Goal: Obtain resource: Download file/media

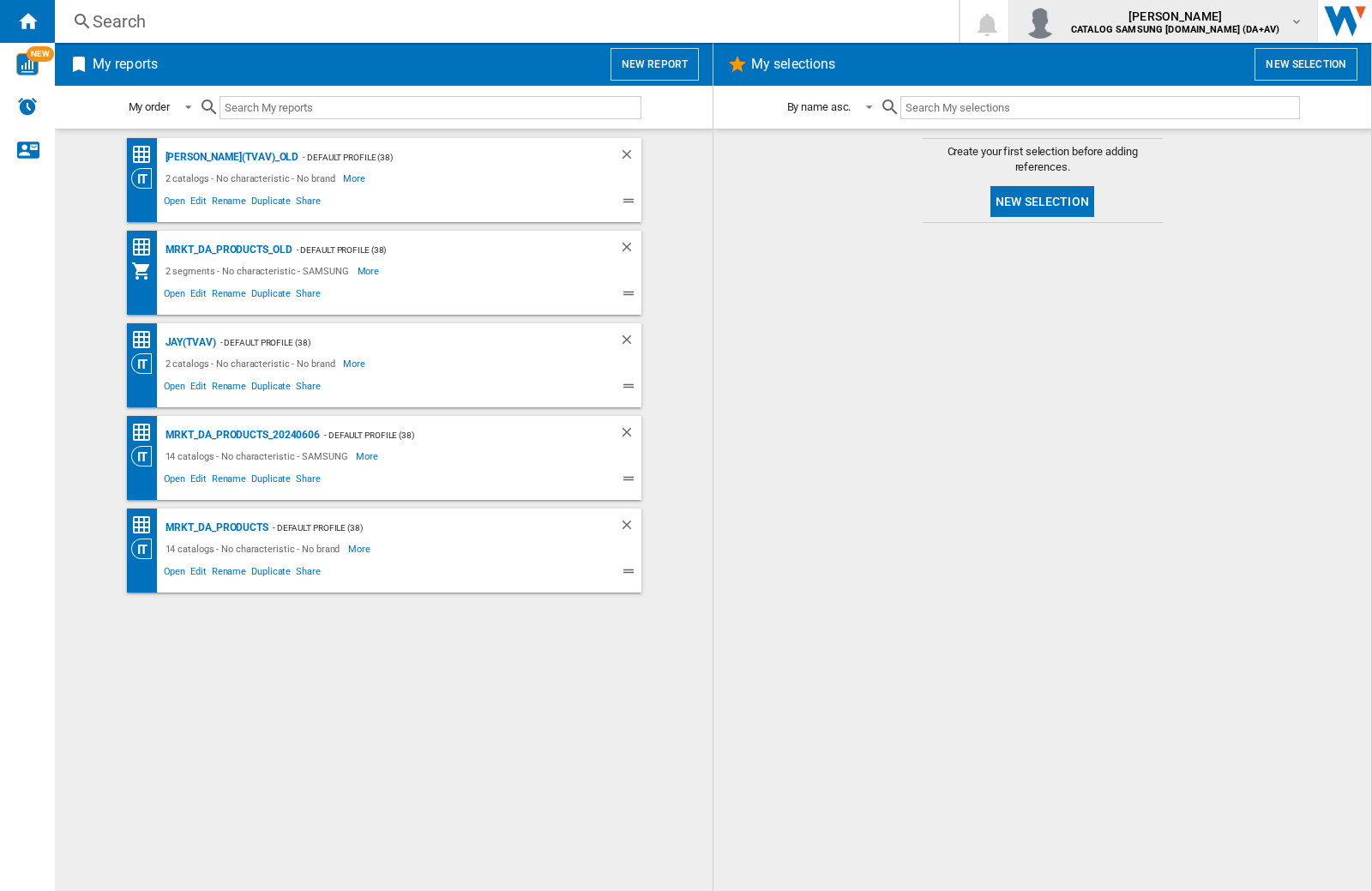
click at [1057, 22] on img "button" at bounding box center [1040, 22] width 34 height 34
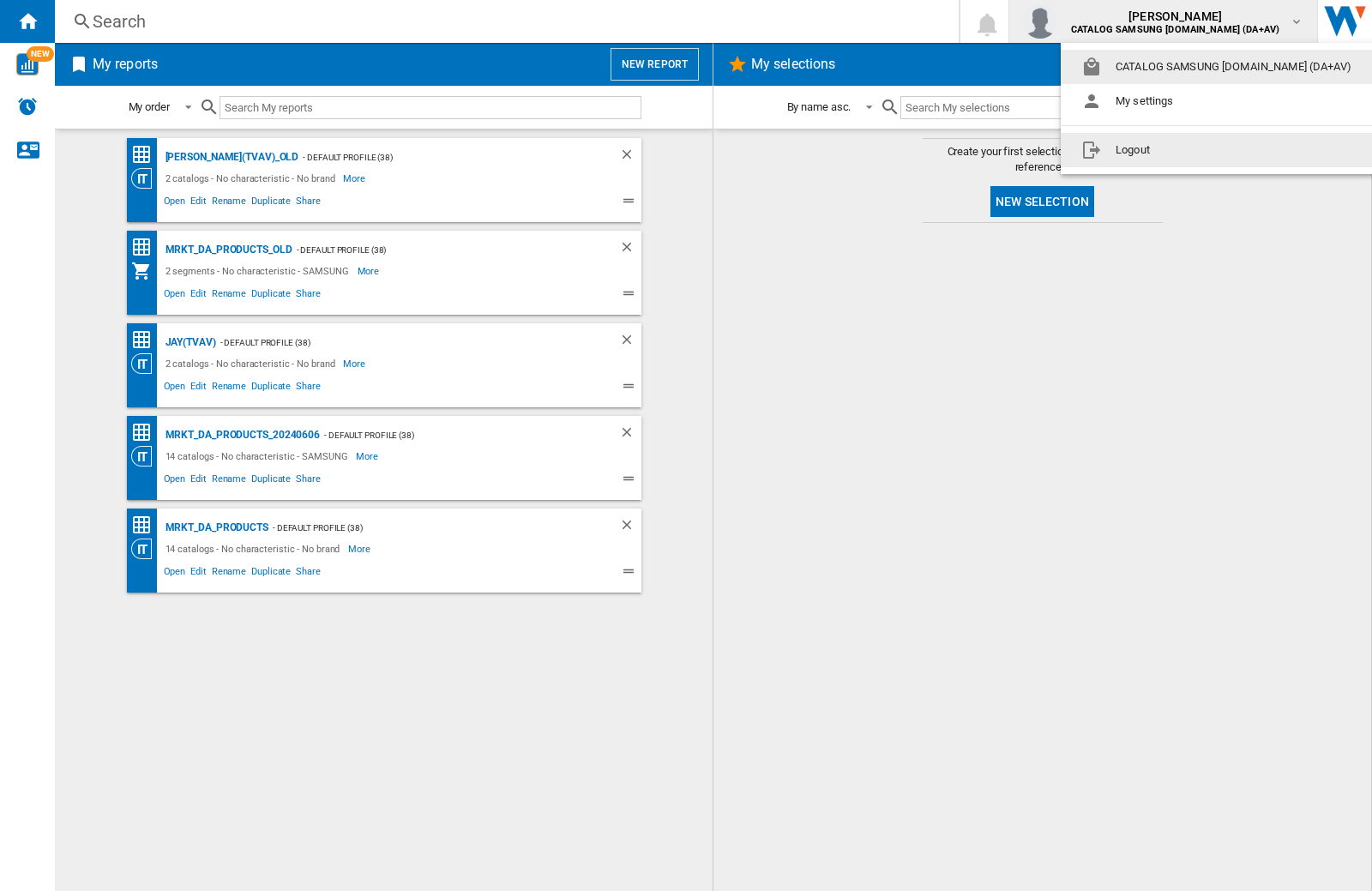
click at [1193, 150] on button "Logout" at bounding box center [1219, 150] width 318 height 34
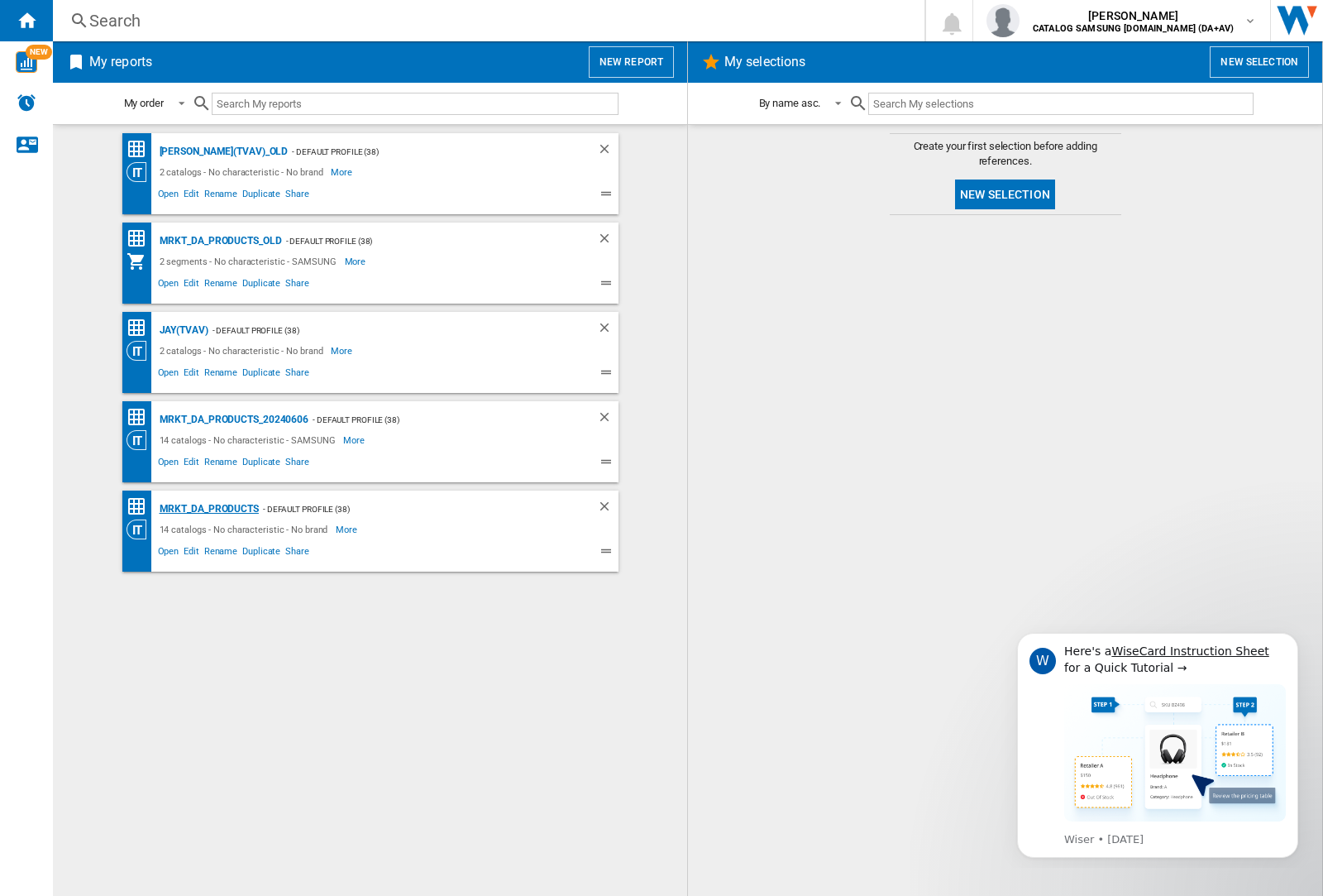
click at [209, 509] on div "MRKT_DA_PRODUCTS" at bounding box center [207, 509] width 103 height 21
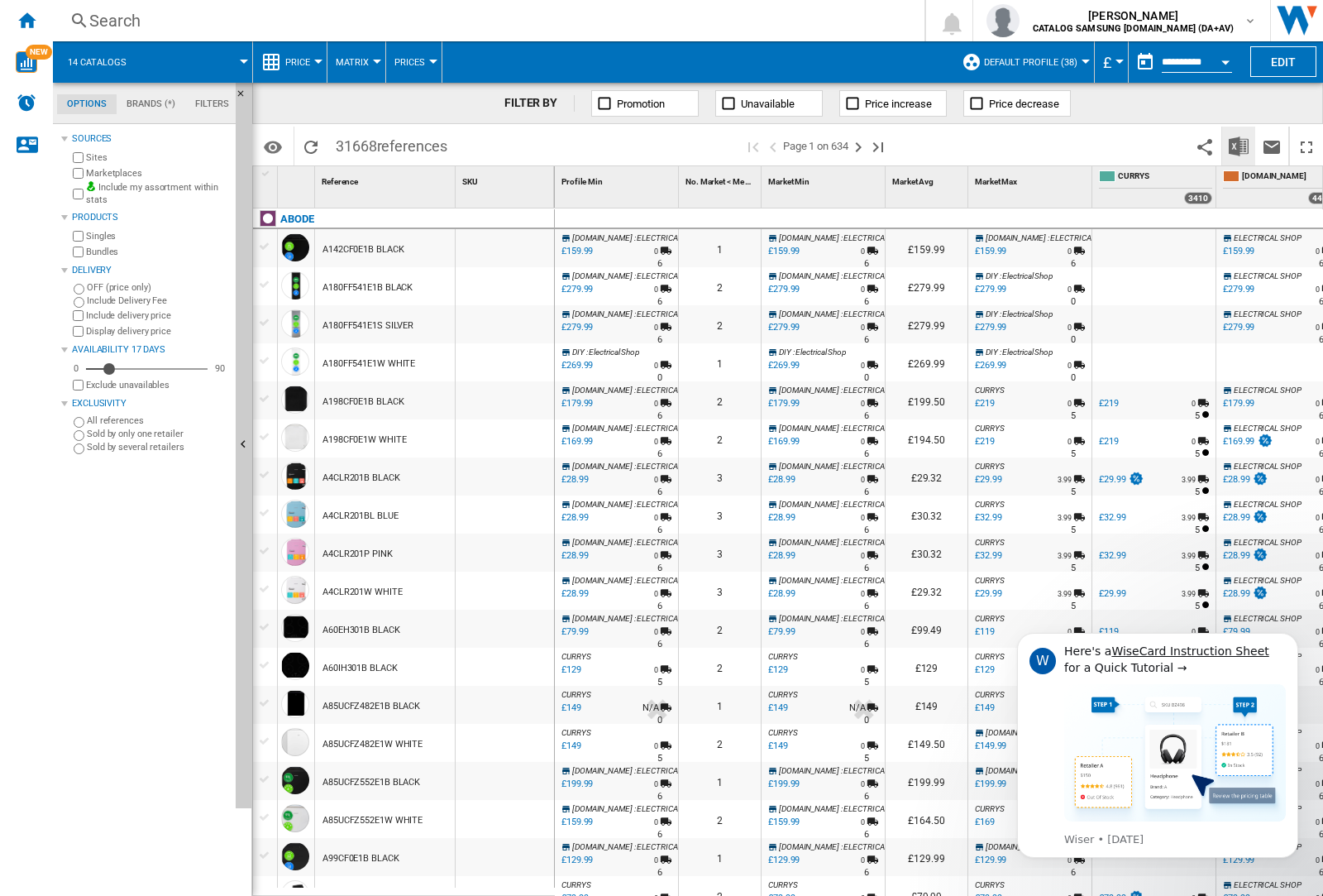
click at [1237, 145] on img "Download in Excel" at bounding box center [1238, 146] width 20 height 20
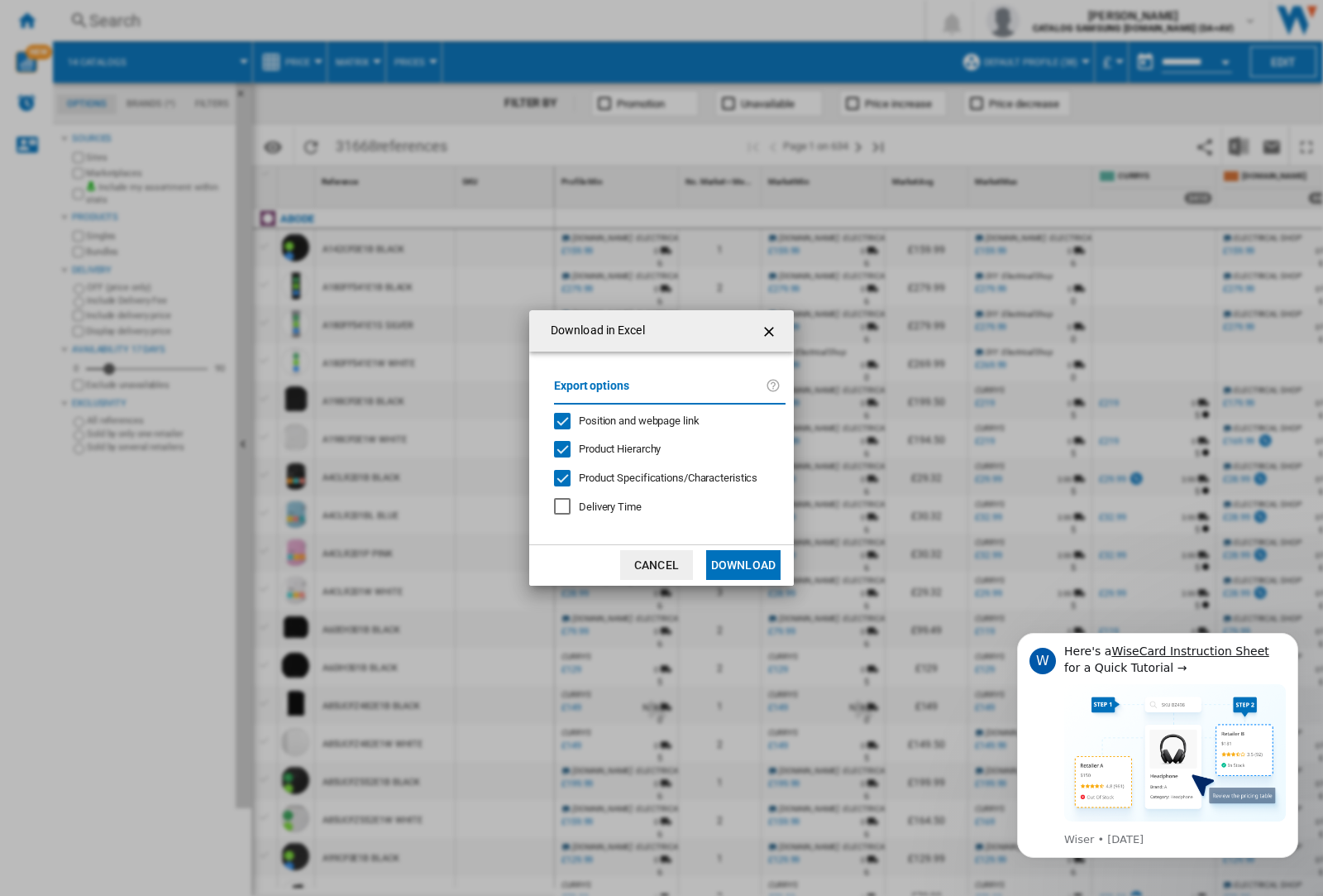
click at [628, 420] on span "Position and webpage link" at bounding box center [638, 420] width 120 height 12
click at [743, 565] on button "Download" at bounding box center [744, 565] width 75 height 30
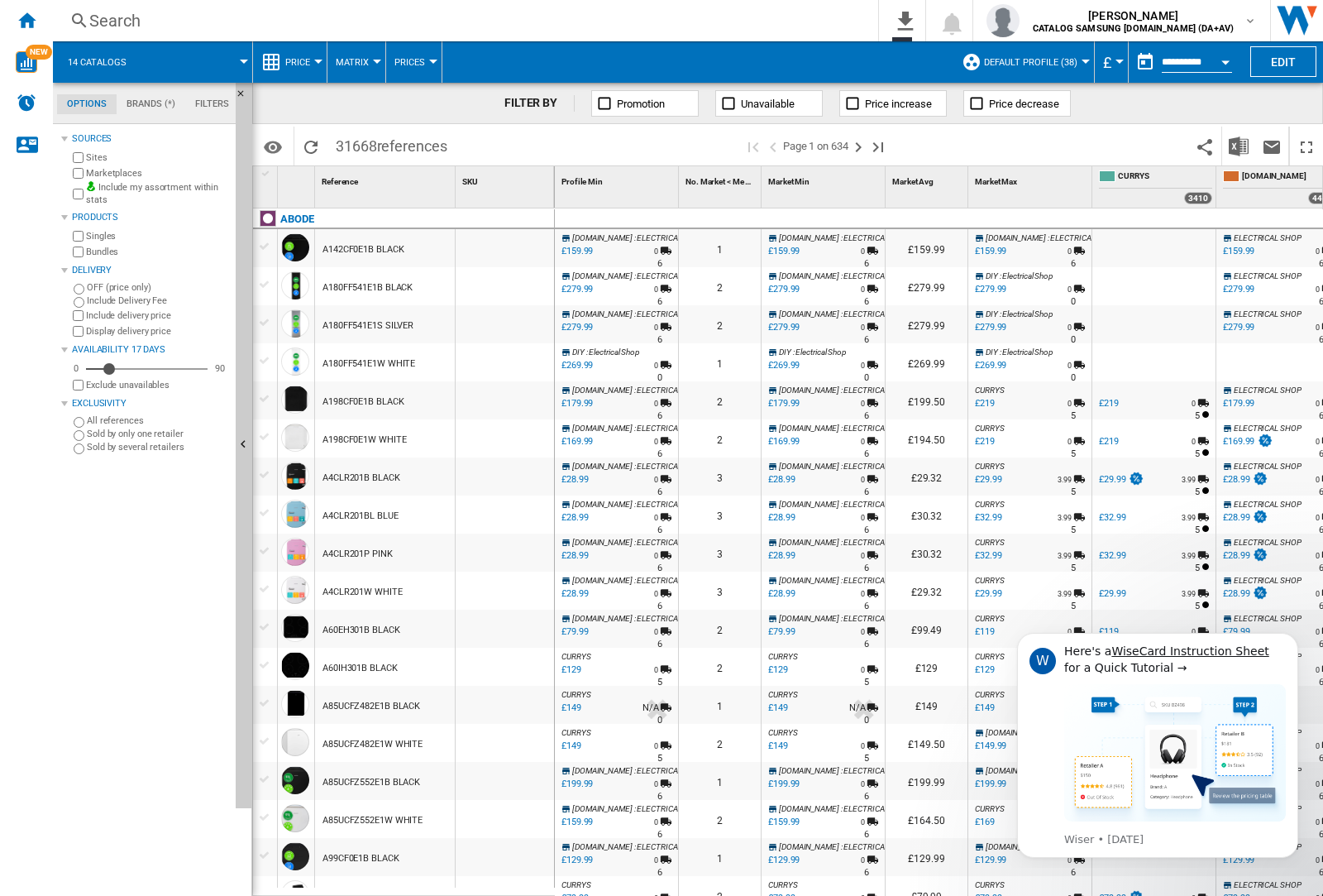
click at [515, 283] on div at bounding box center [504, 286] width 98 height 38
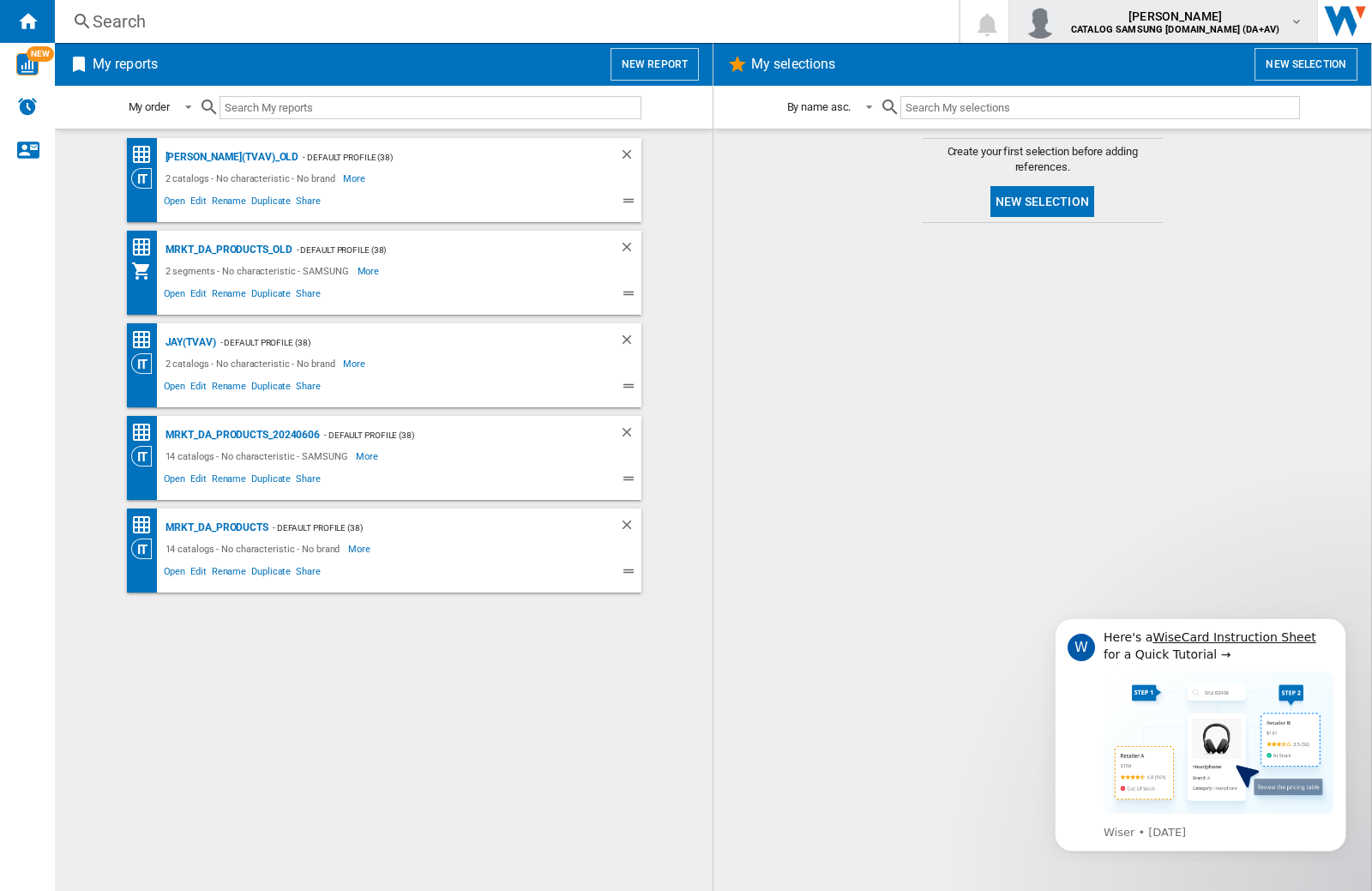
click at [1057, 22] on img "button" at bounding box center [1040, 22] width 34 height 34
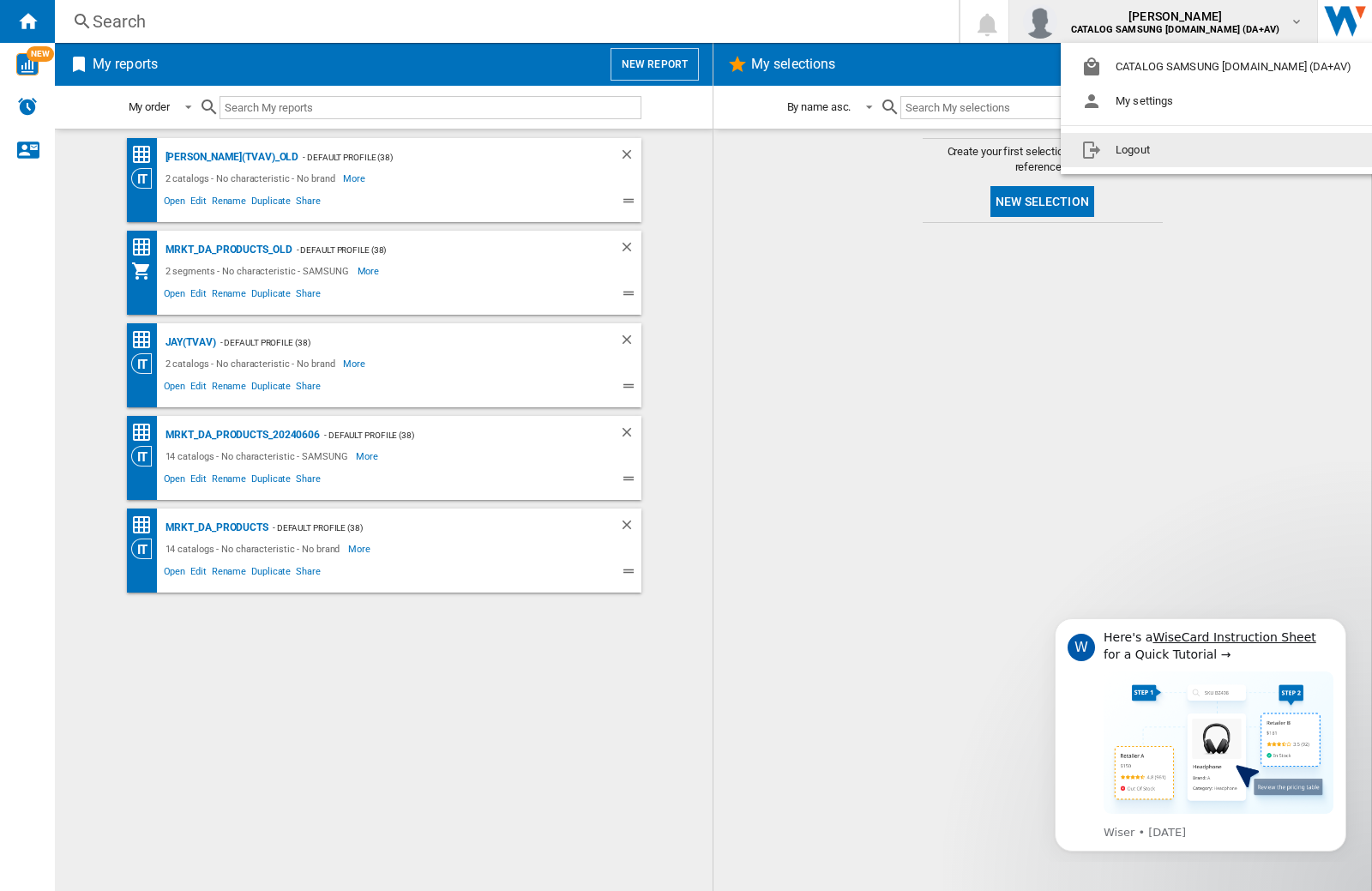
click at [1193, 150] on button "Logout" at bounding box center [1219, 150] width 318 height 34
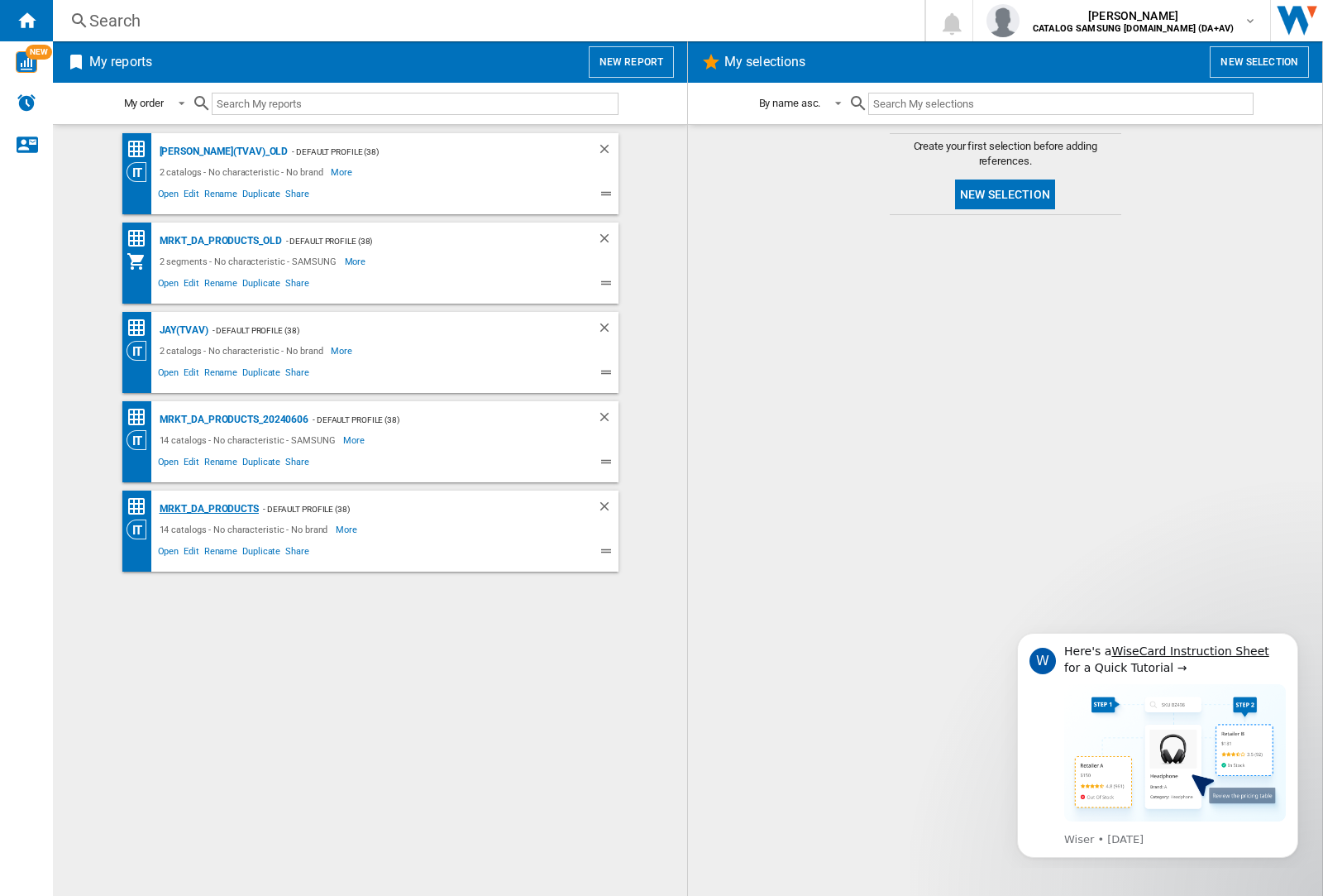
click at [209, 509] on div "MRKT_DA_PRODUCTS" at bounding box center [207, 509] width 103 height 21
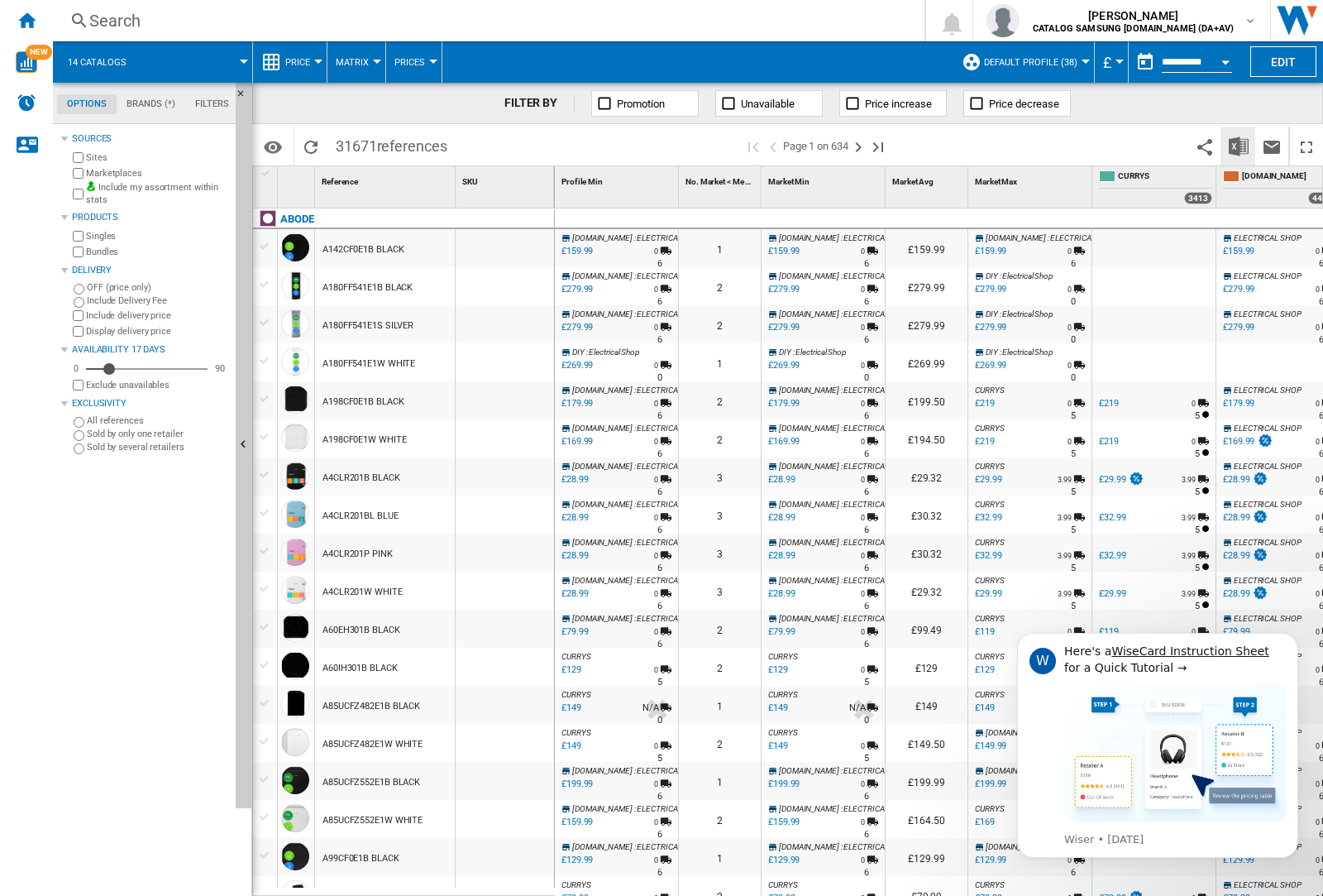
click at [1237, 145] on img "Download in Excel" at bounding box center [1238, 146] width 20 height 20
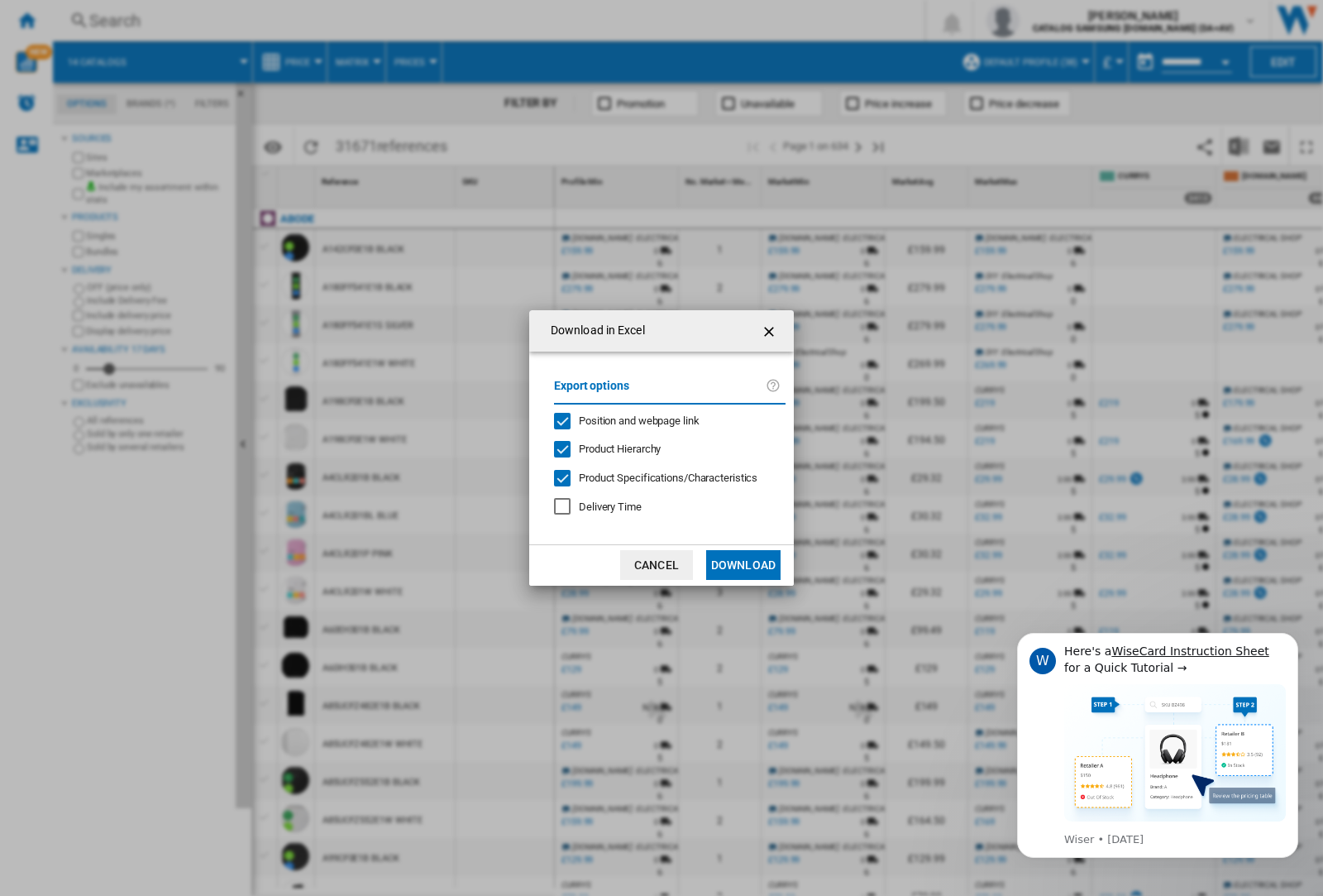
click at [628, 420] on span "Position and webpage link" at bounding box center [638, 420] width 120 height 12
click at [743, 565] on button "Download" at bounding box center [744, 565] width 75 height 30
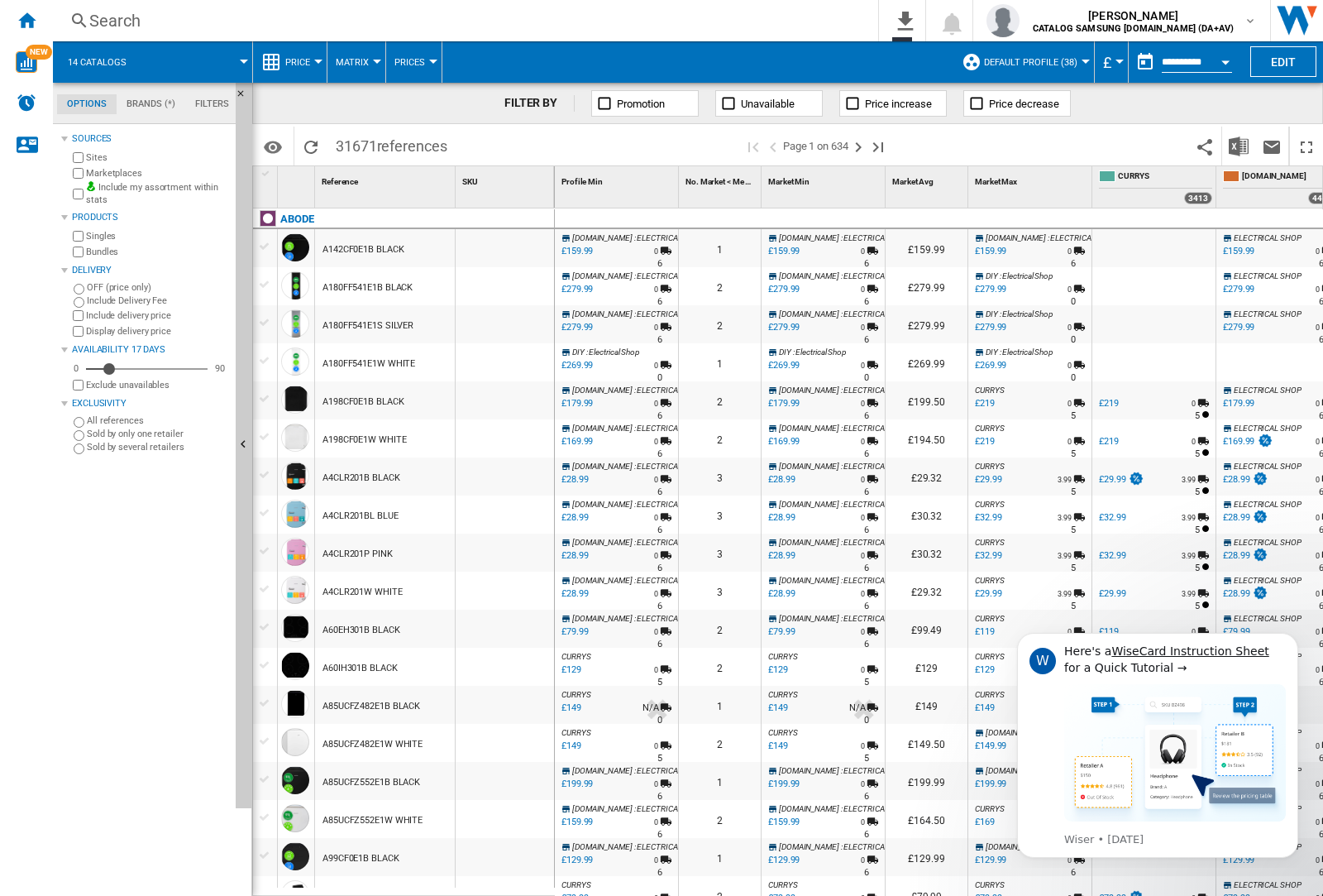
click at [515, 283] on div at bounding box center [504, 286] width 98 height 38
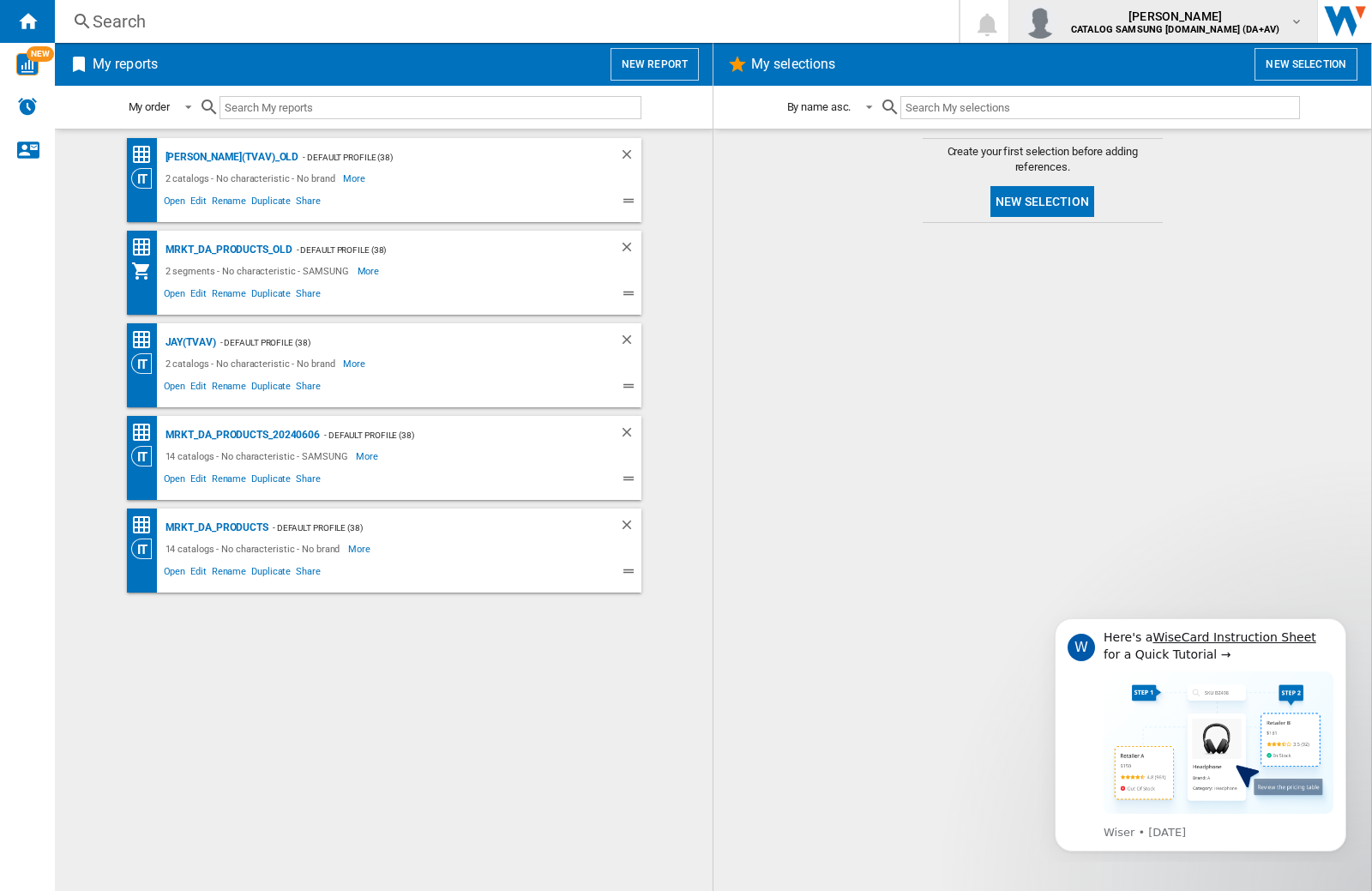
click at [1057, 22] on img "button" at bounding box center [1040, 22] width 34 height 34
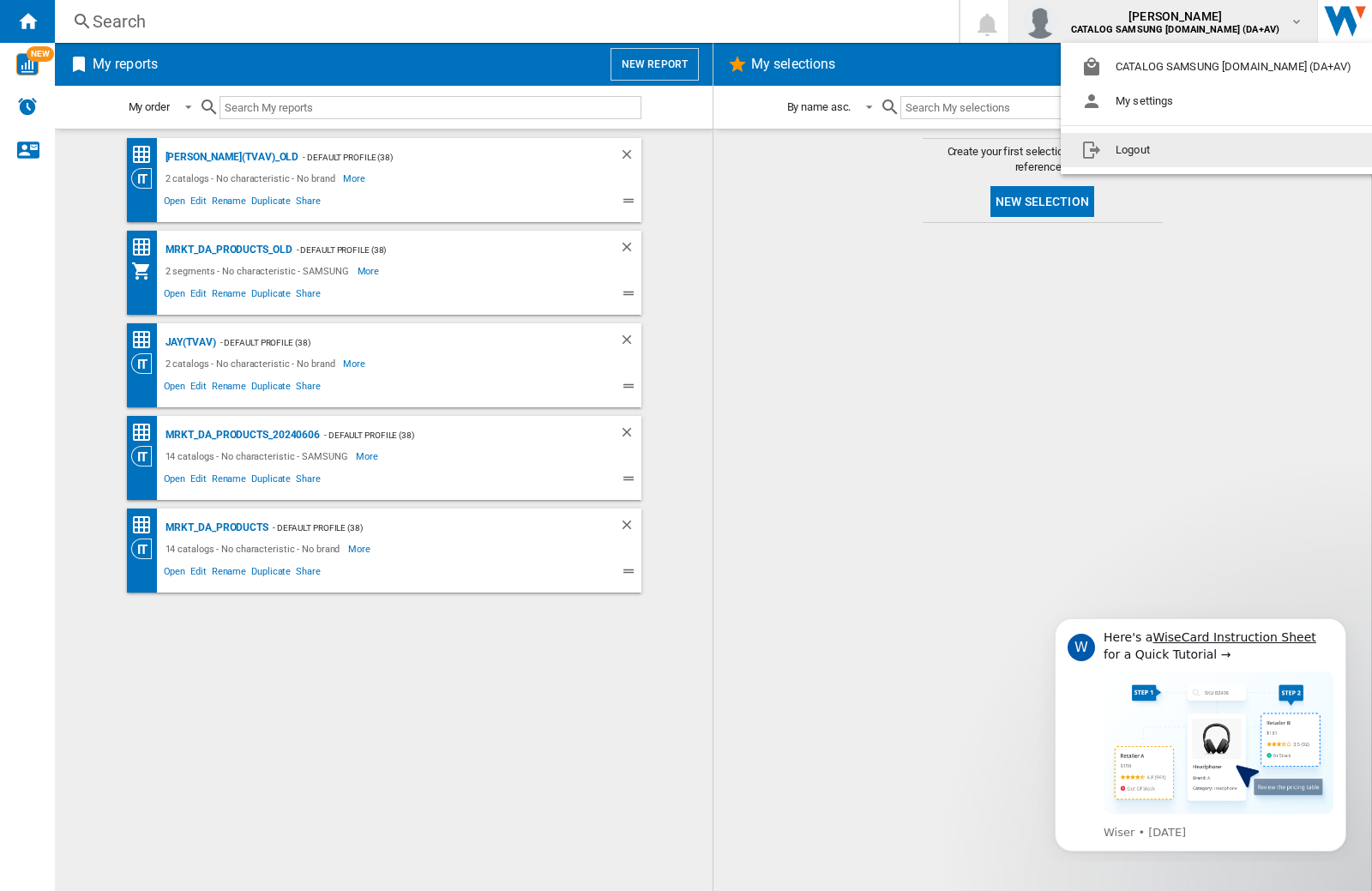
click at [1193, 150] on button "Logout" at bounding box center [1219, 150] width 318 height 34
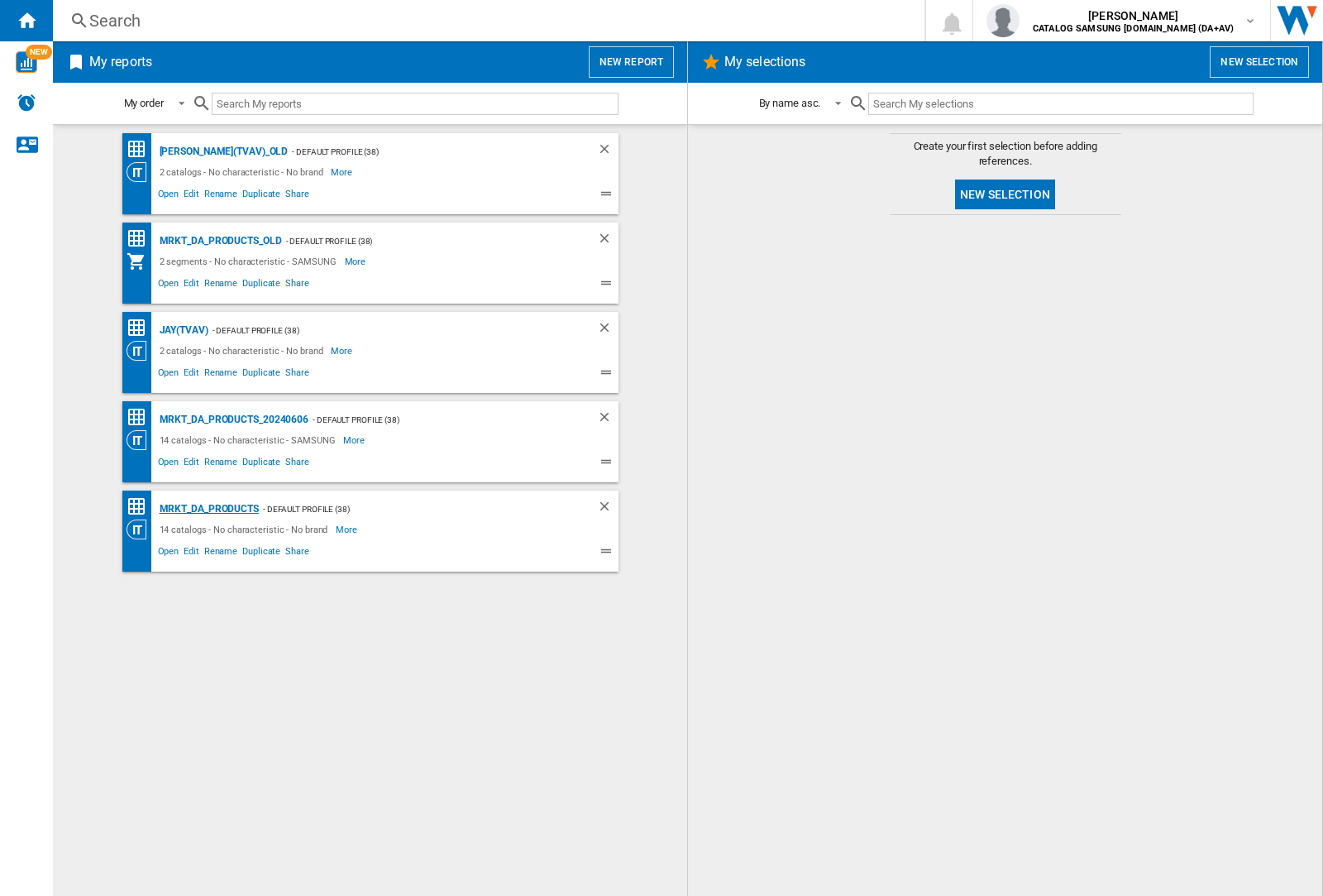
click at [209, 509] on div "MRKT_DA_PRODUCTS" at bounding box center [207, 509] width 103 height 21
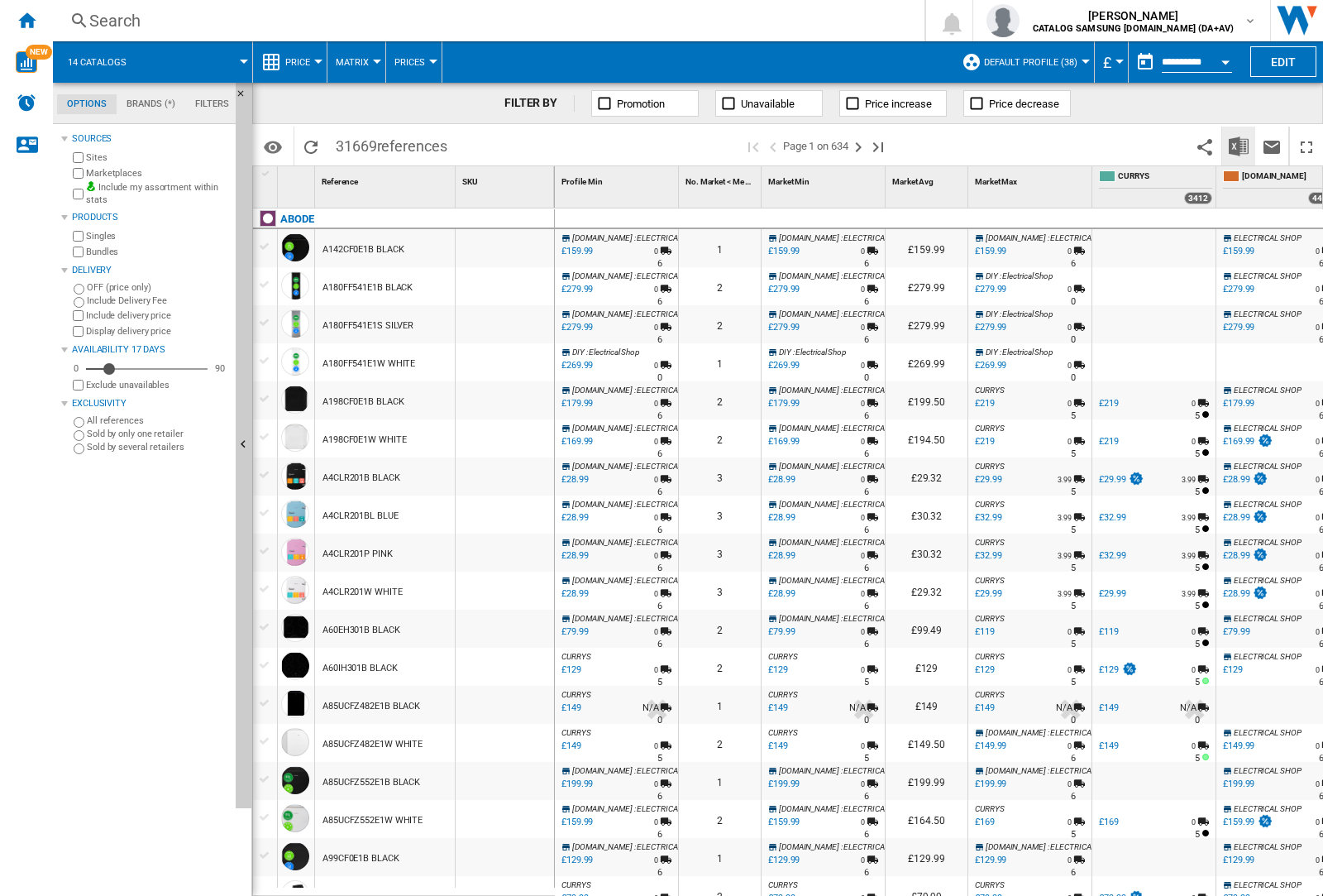
click at [1237, 145] on img "Download in Excel" at bounding box center [1238, 146] width 20 height 20
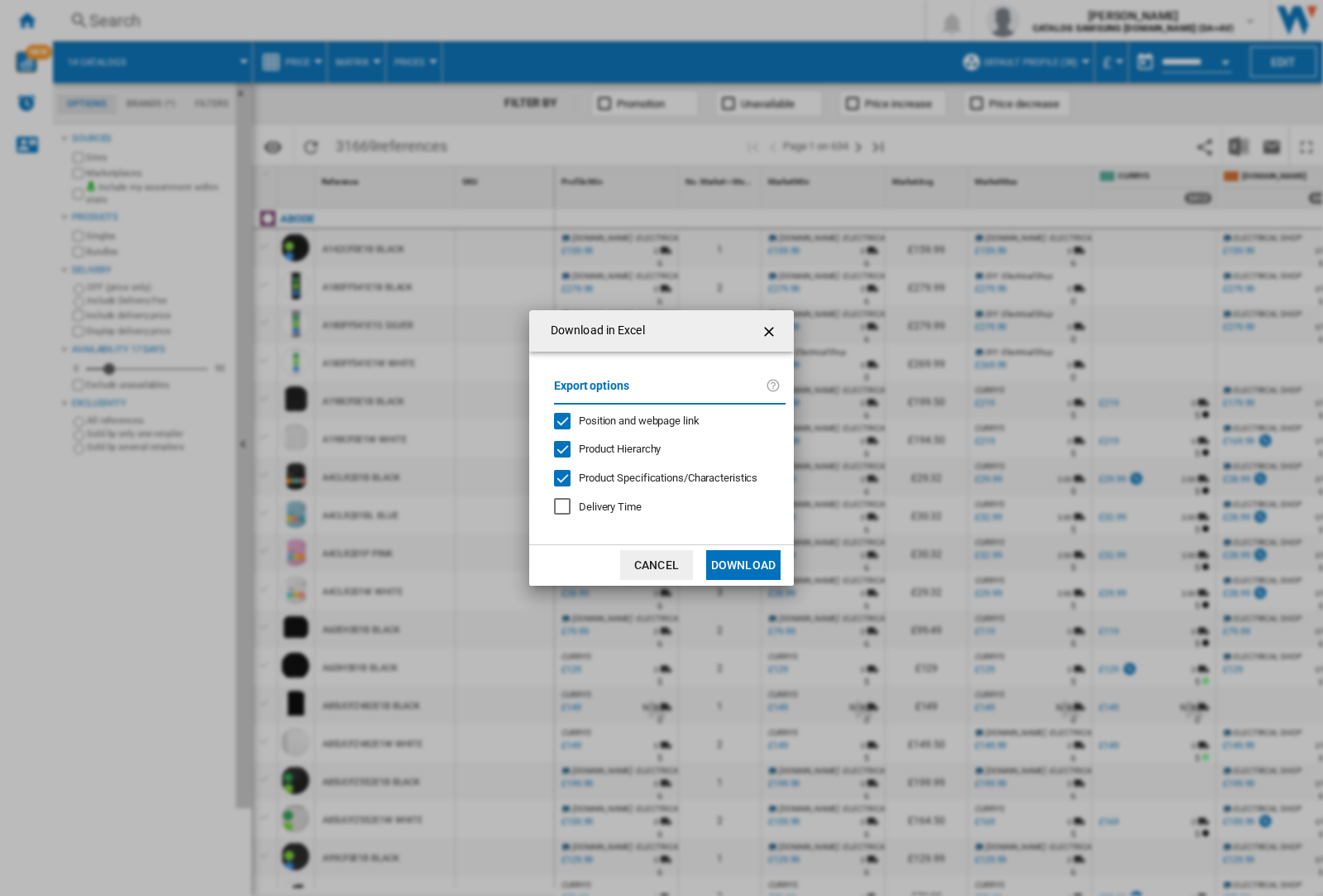
click at [628, 420] on span "Position and webpage link" at bounding box center [638, 420] width 120 height 12
click at [743, 565] on button "Download" at bounding box center [744, 565] width 75 height 30
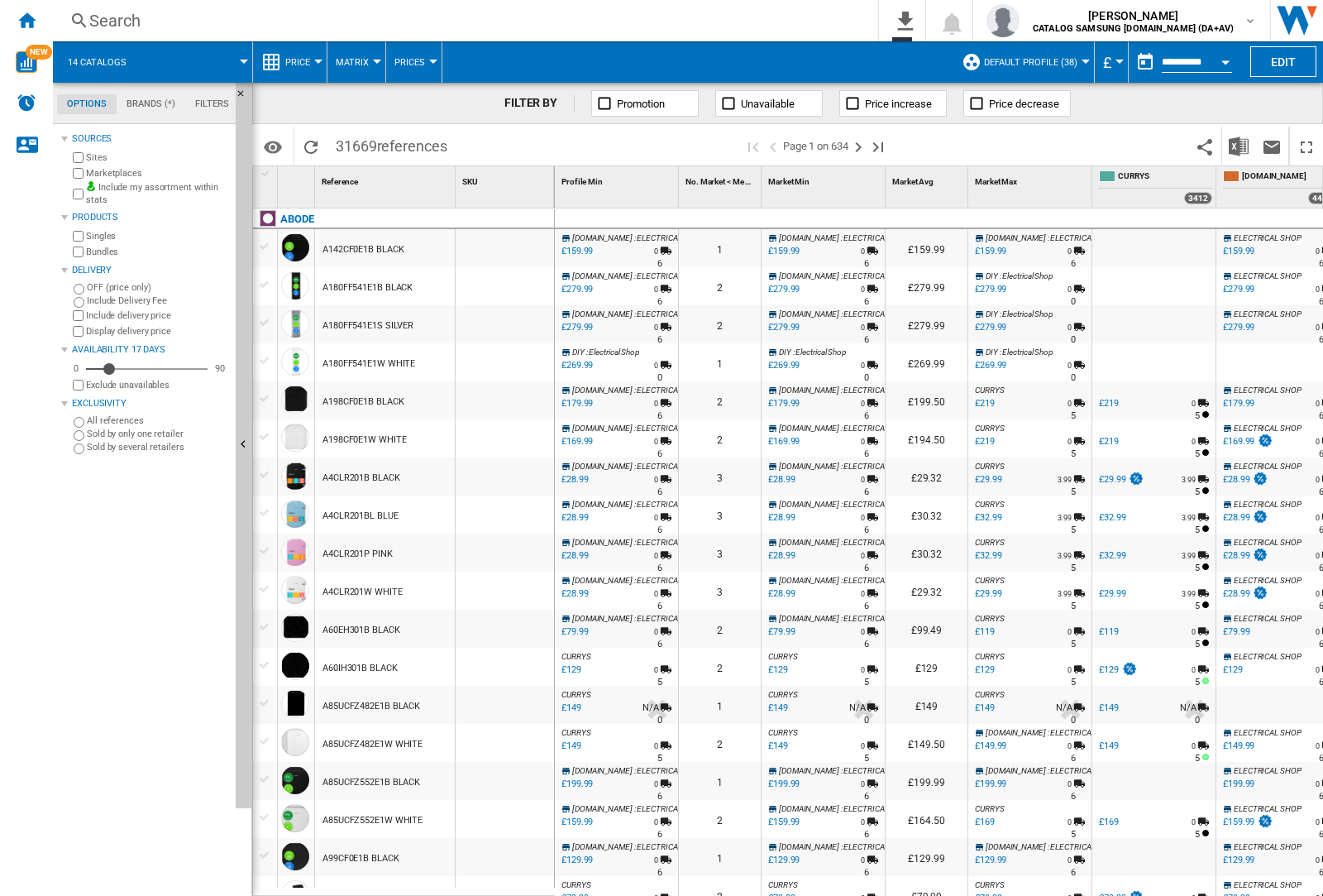
click at [515, 283] on div at bounding box center [504, 286] width 98 height 38
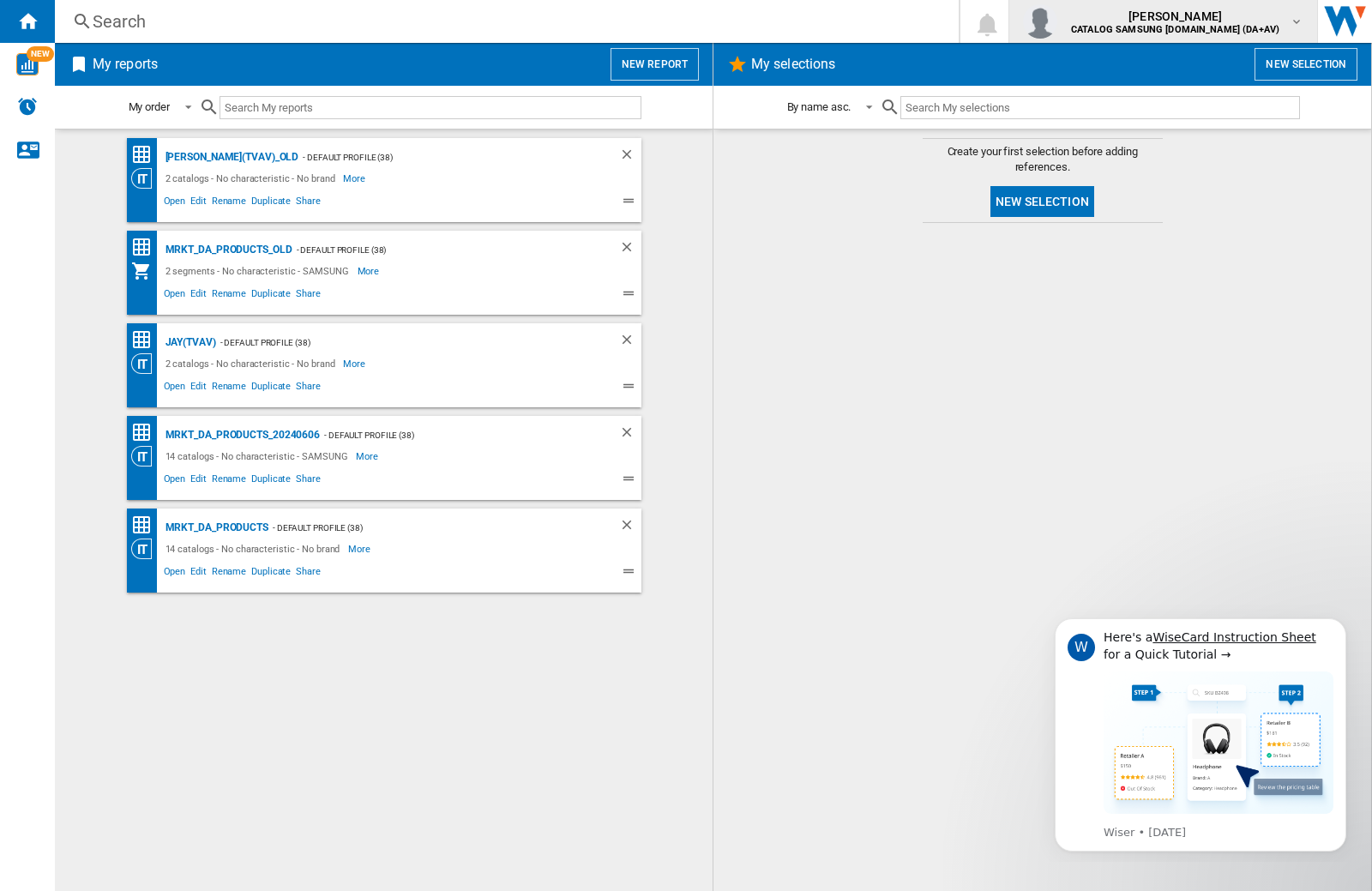
click at [1057, 22] on img "button" at bounding box center [1040, 22] width 34 height 34
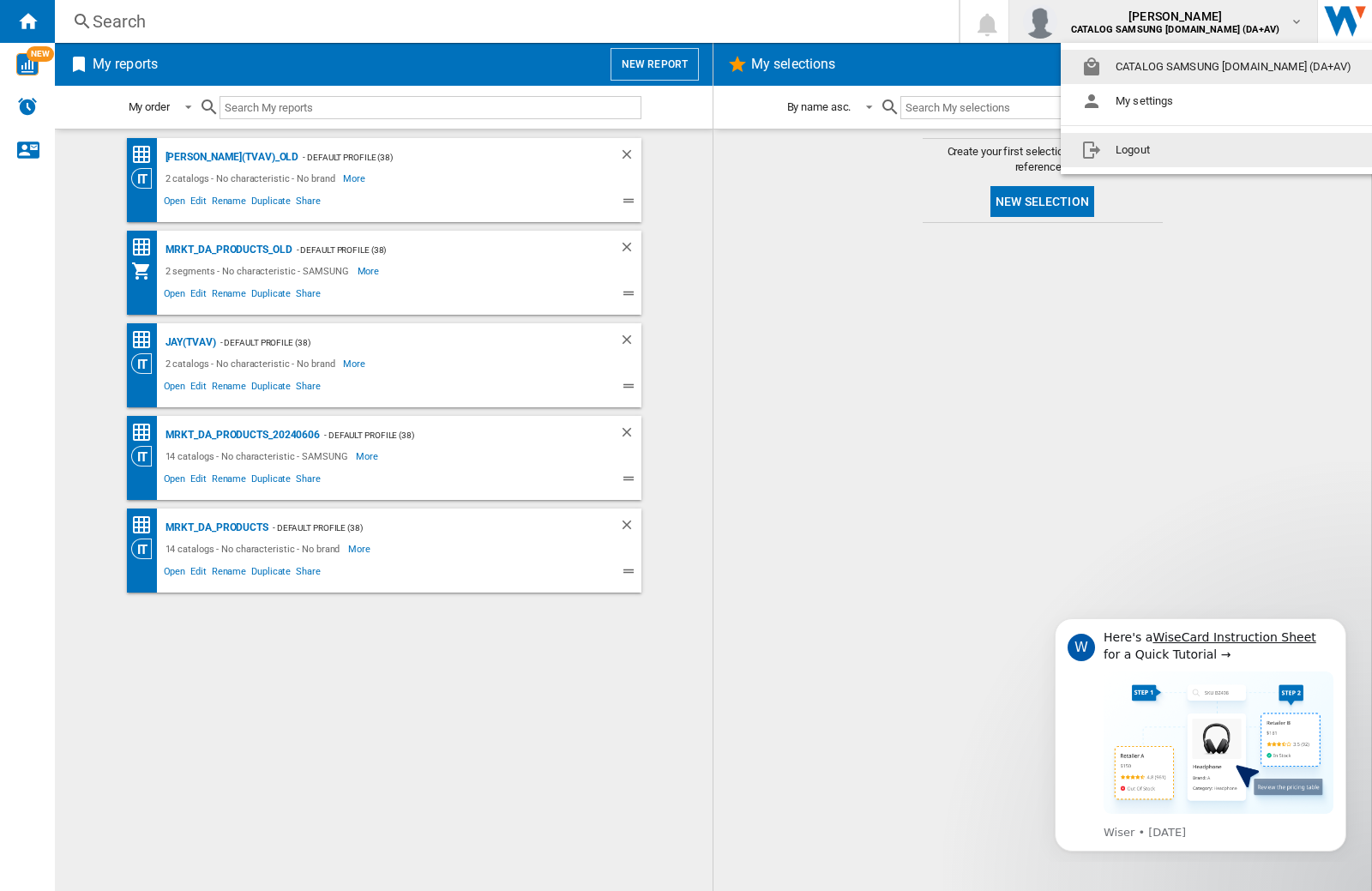
click at [1193, 150] on button "Logout" at bounding box center [1219, 150] width 318 height 34
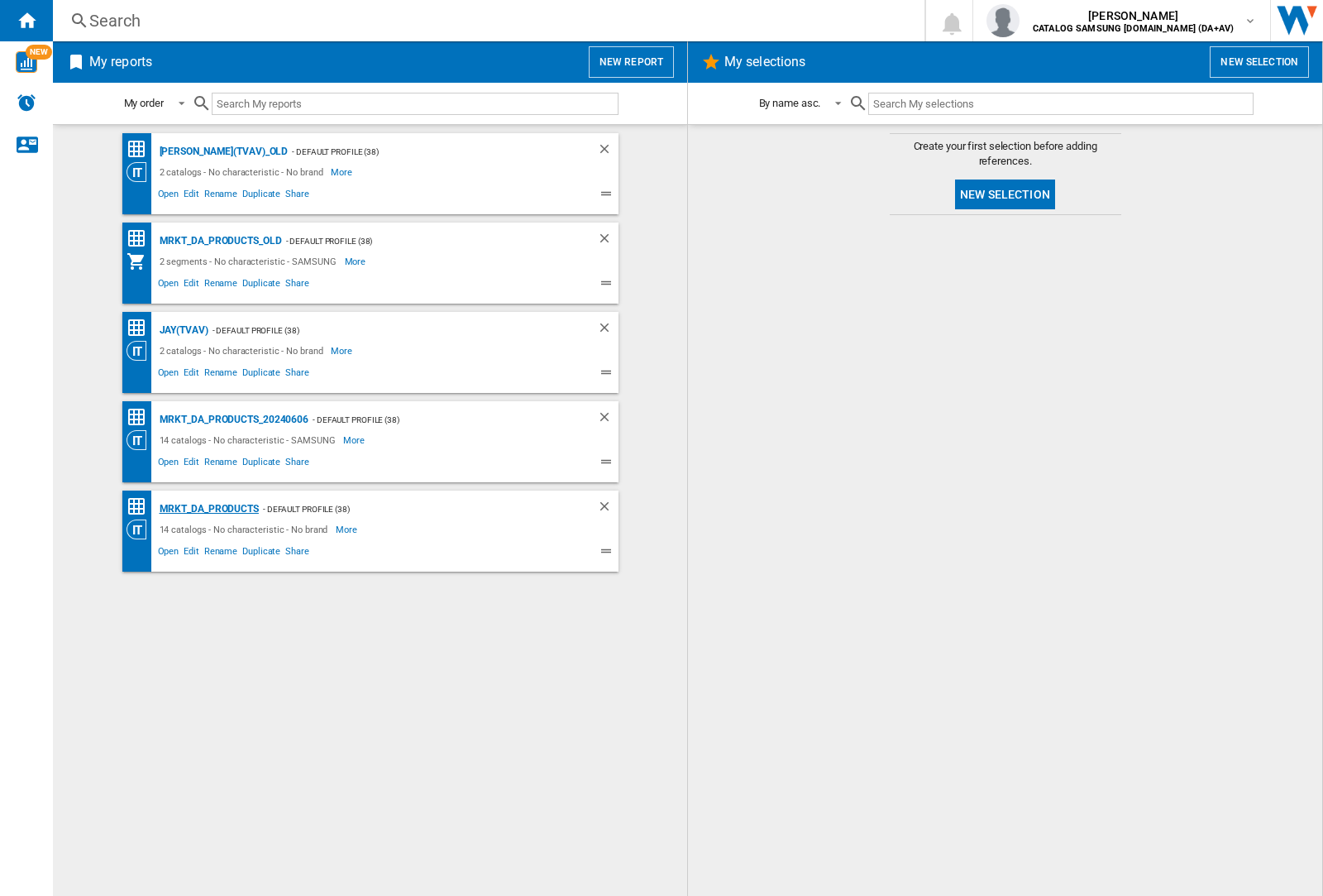
click at [209, 509] on div "MRKT_DA_PRODUCTS" at bounding box center [207, 509] width 103 height 21
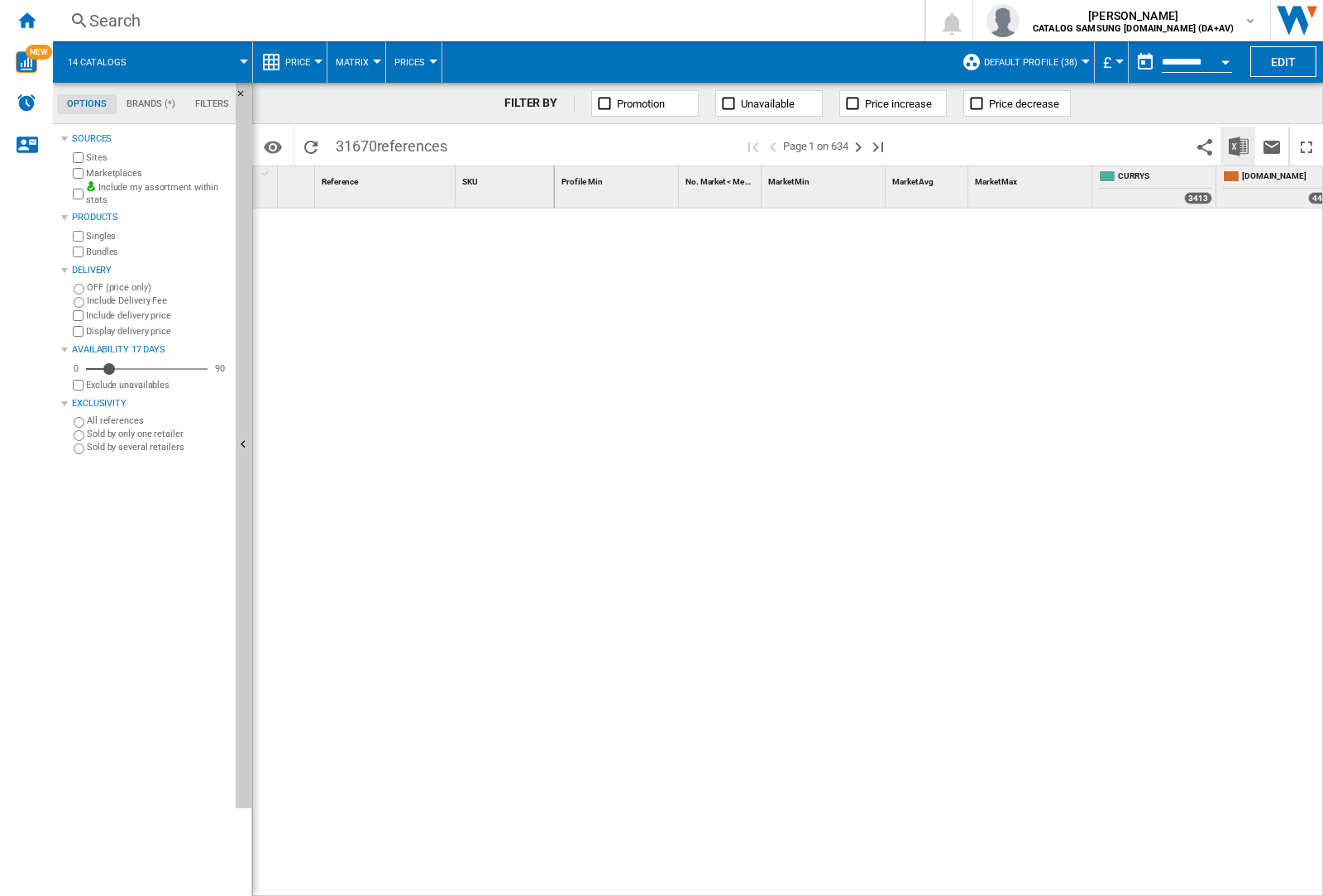
click at [1237, 145] on img "Download in Excel" at bounding box center [1238, 146] width 20 height 20
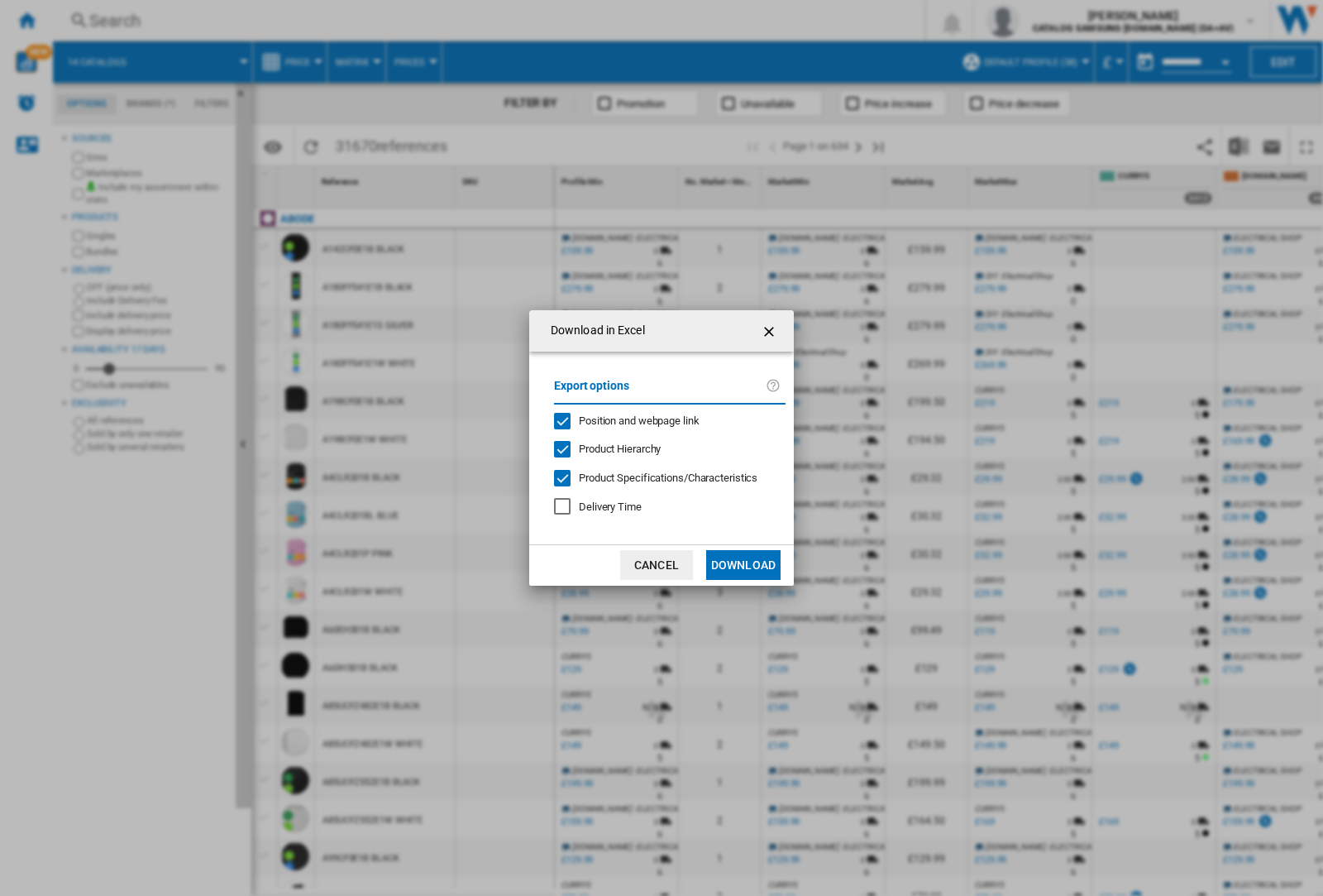
click at [628, 420] on span "Position and webpage link" at bounding box center [638, 420] width 120 height 12
click at [743, 565] on button "Download" at bounding box center [744, 565] width 75 height 30
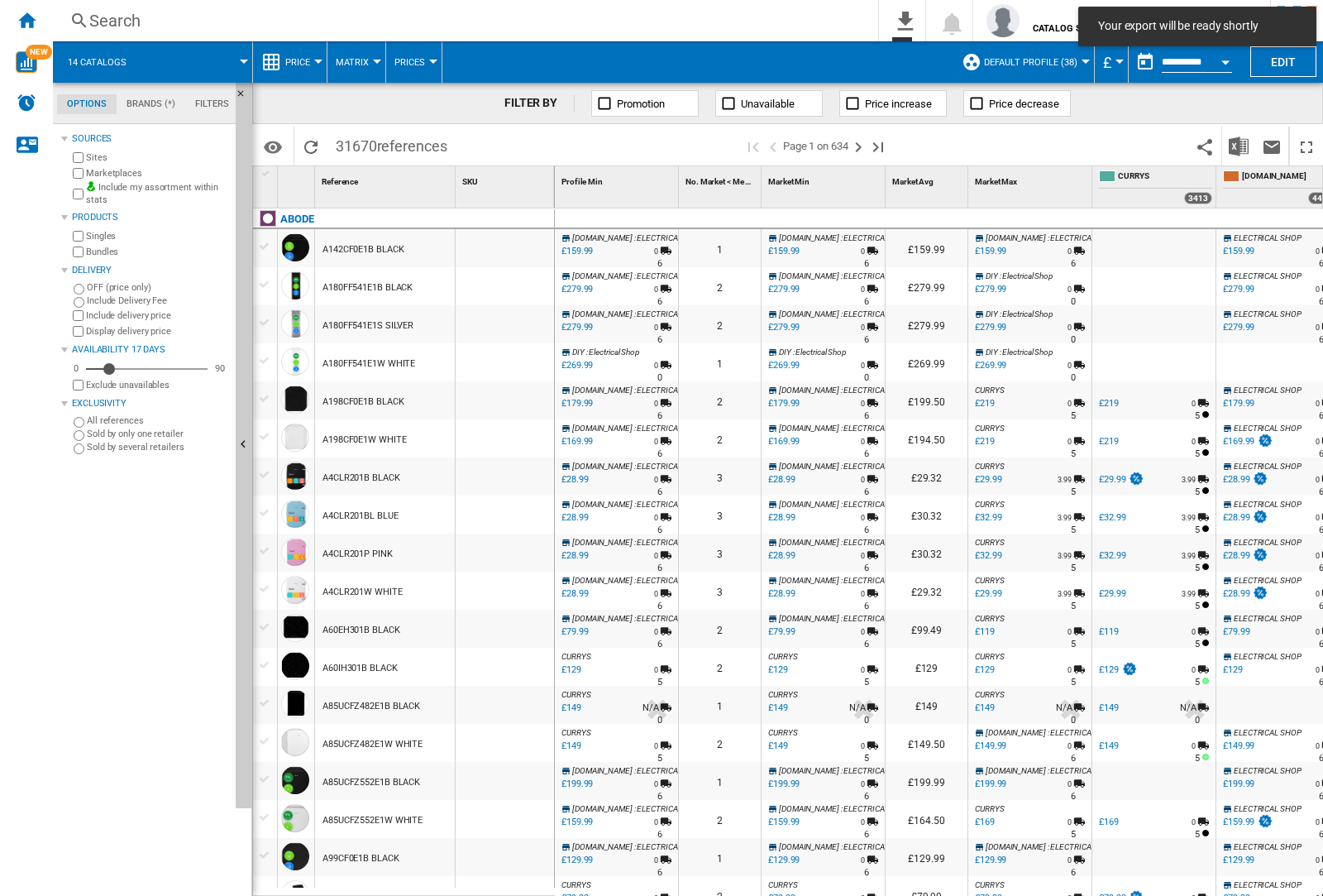
click at [515, 283] on div at bounding box center [504, 286] width 98 height 38
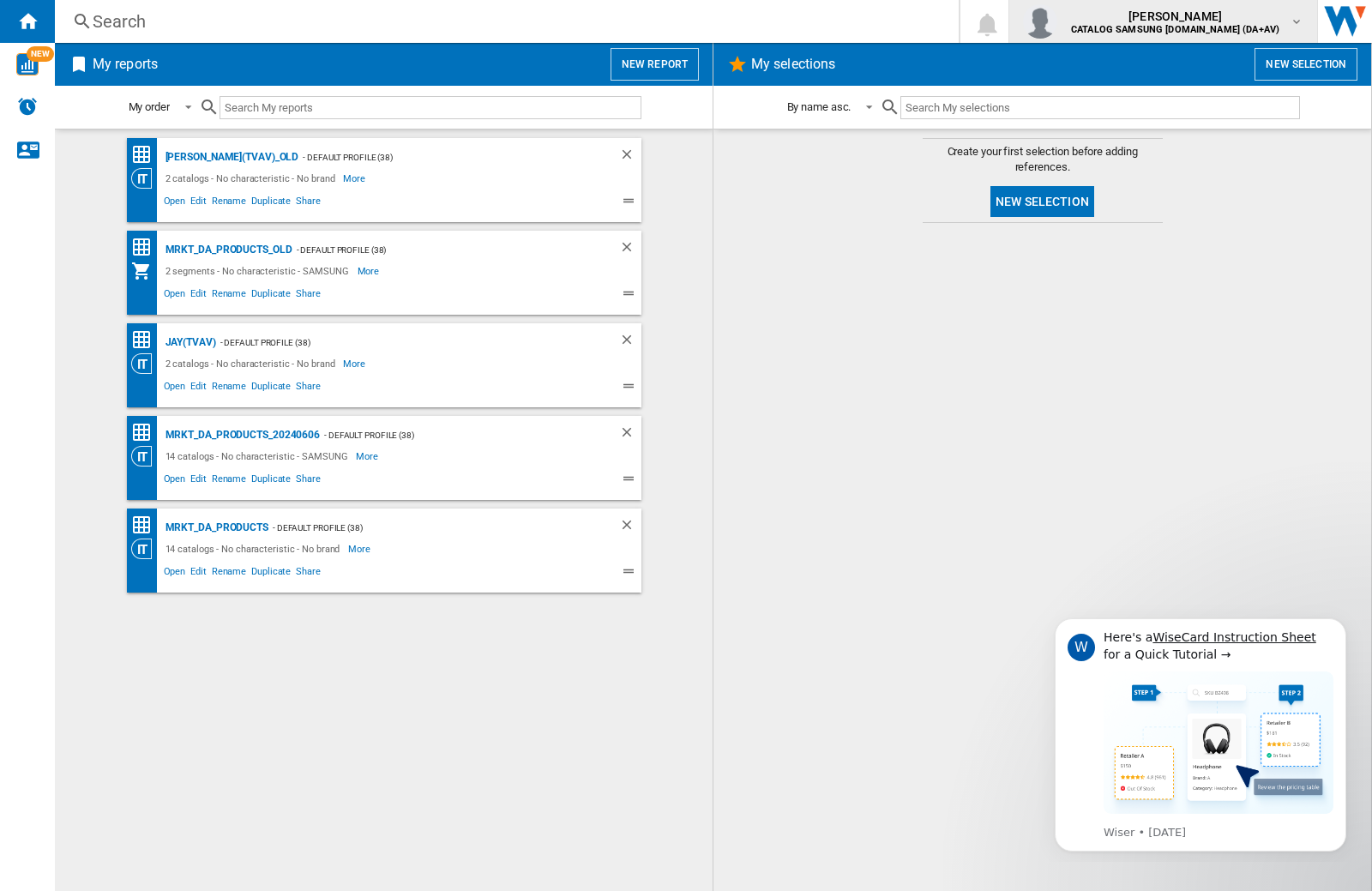
click at [1057, 22] on img "button" at bounding box center [1040, 22] width 34 height 34
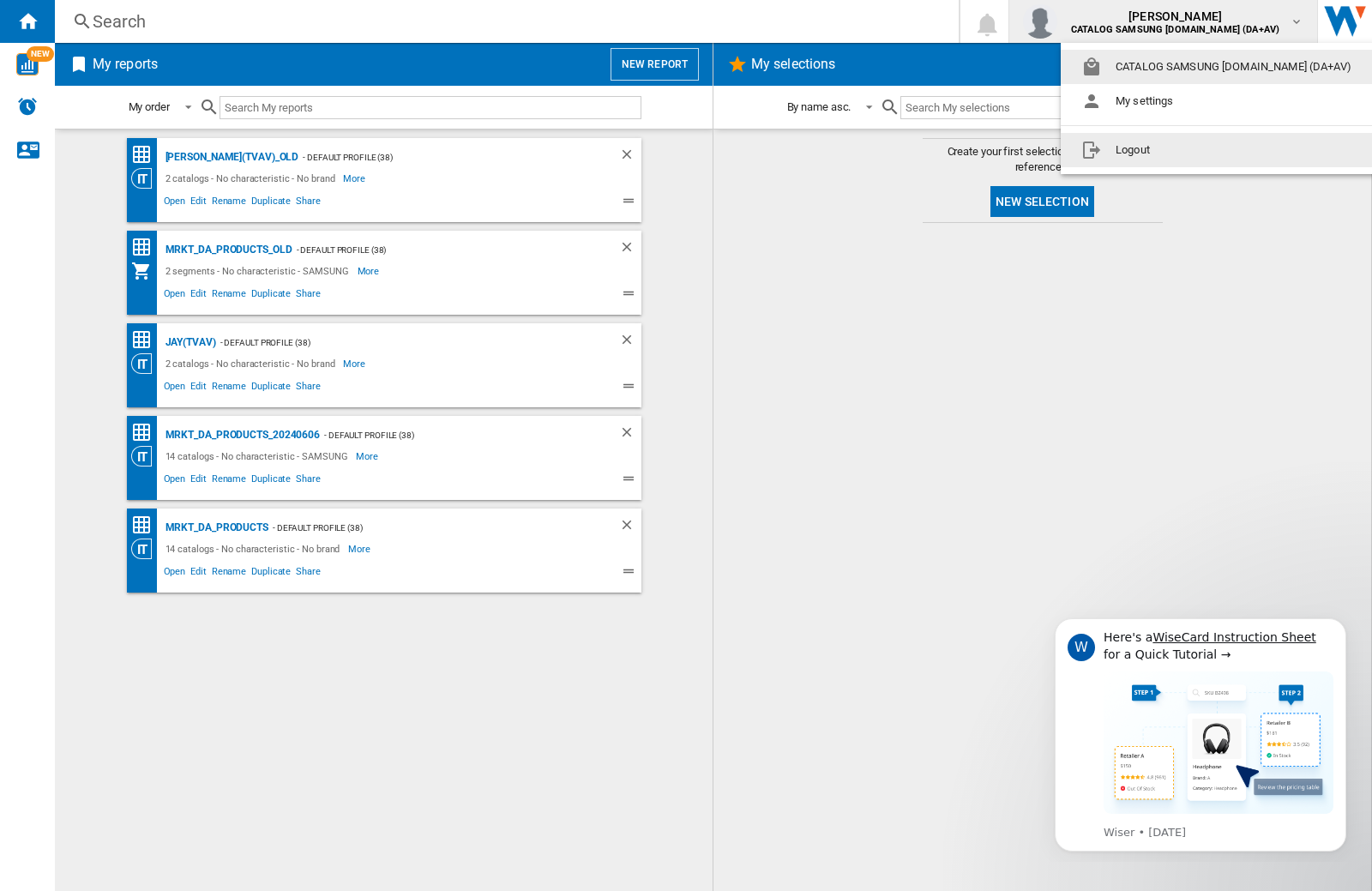
click at [1193, 150] on button "Logout" at bounding box center [1219, 150] width 318 height 34
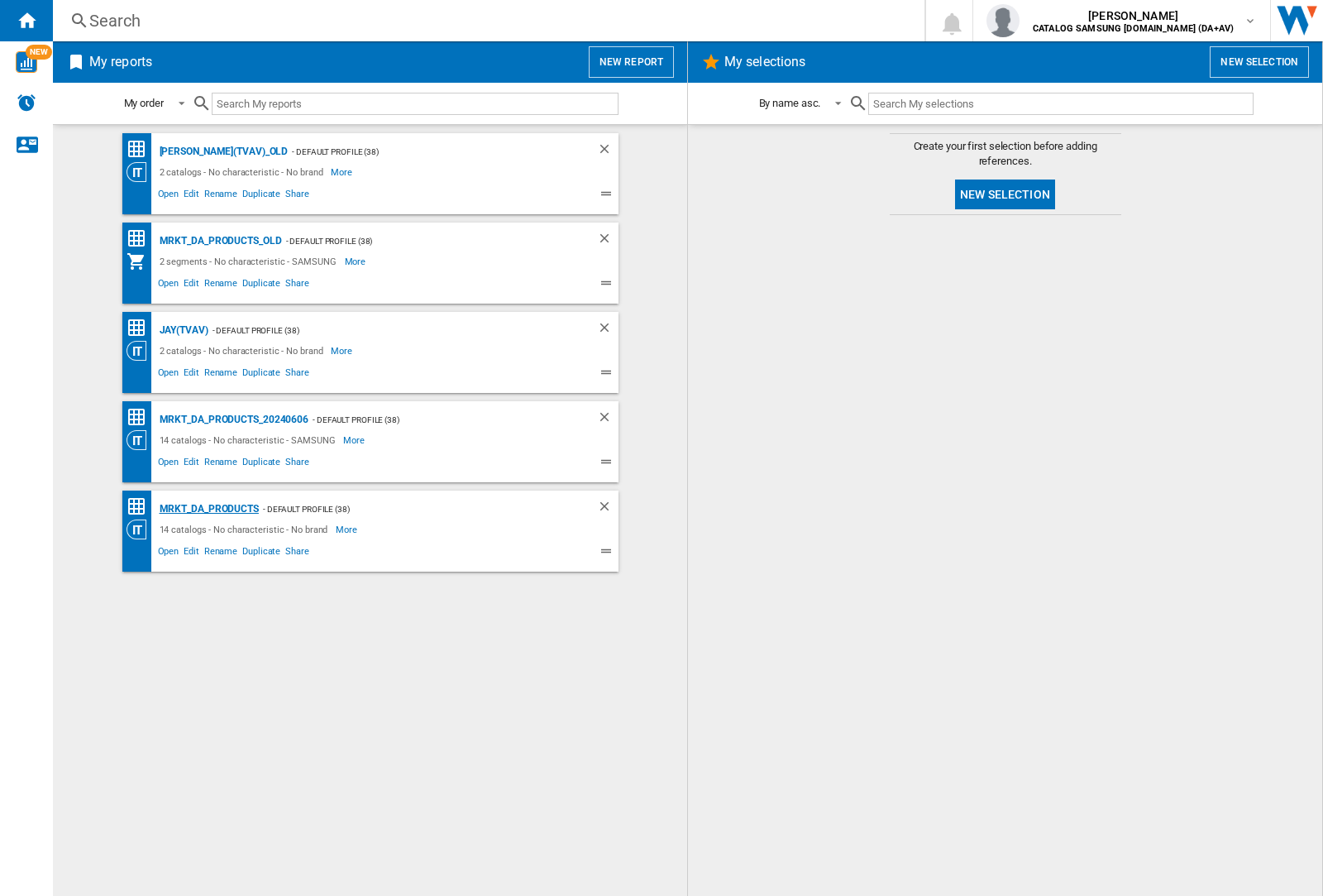
click at [209, 509] on div "MRKT_DA_PRODUCTS" at bounding box center [207, 509] width 103 height 21
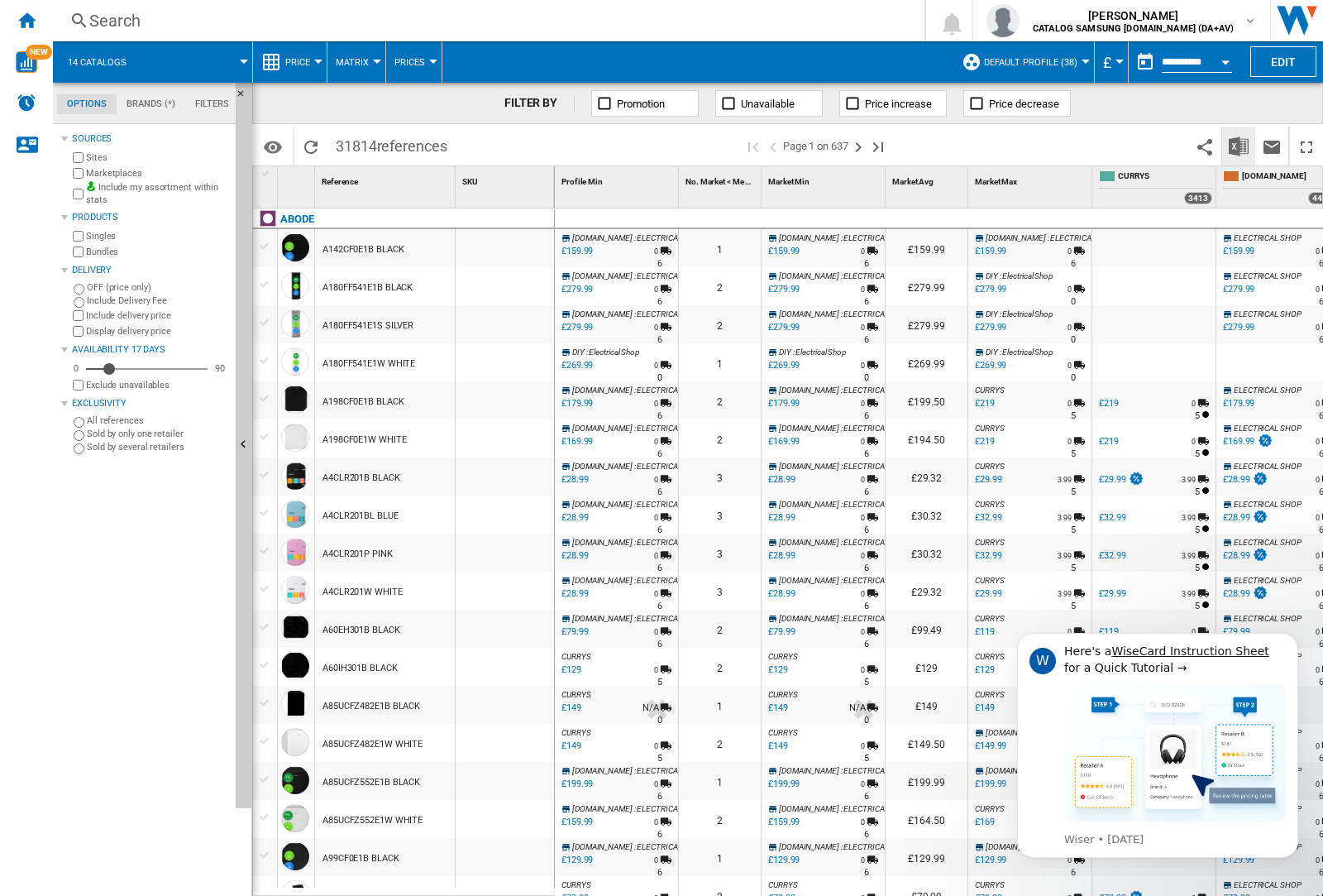
click at [1237, 145] on img "Download in Excel" at bounding box center [1238, 146] width 20 height 20
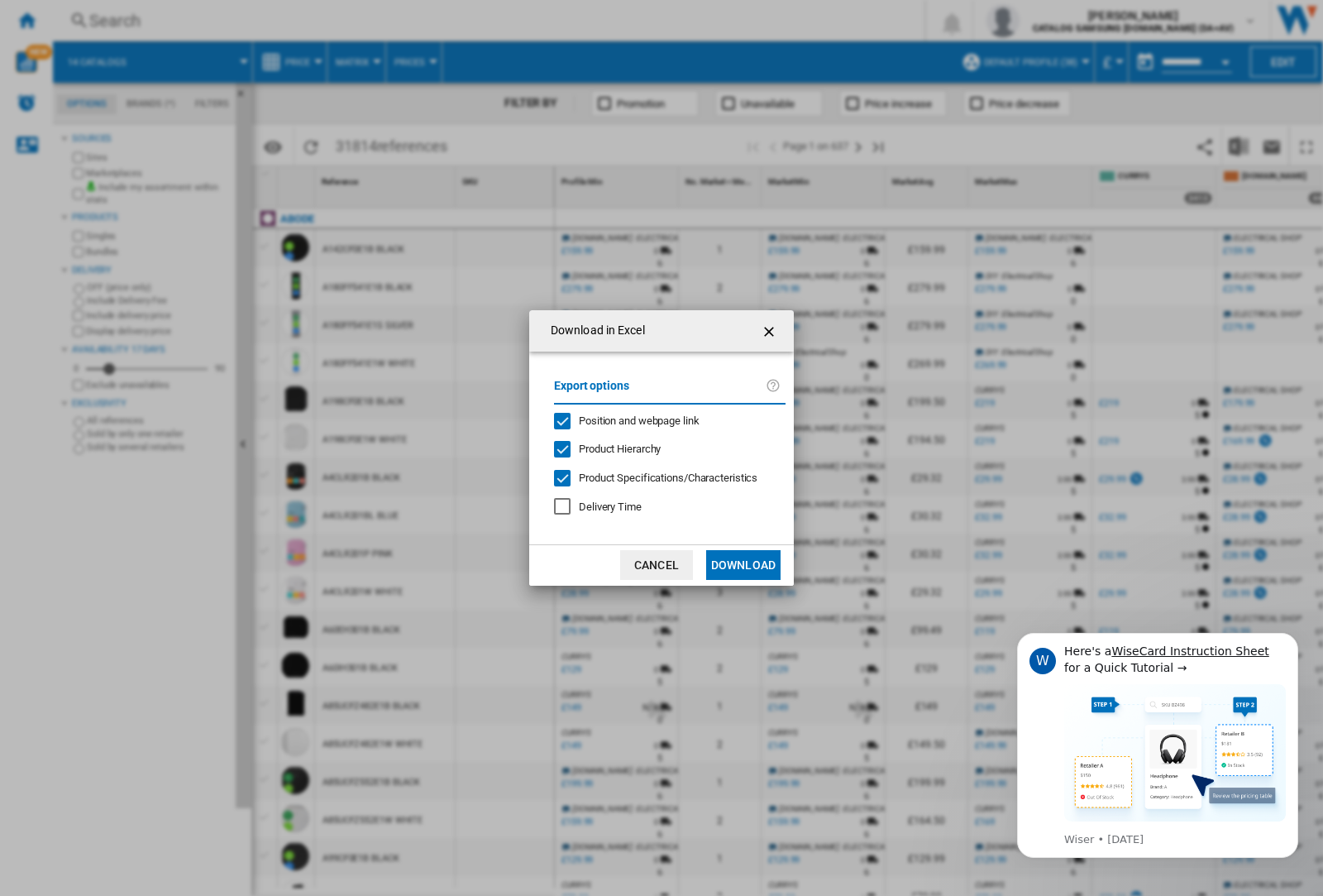
click at [628, 420] on span "Position and webpage link" at bounding box center [638, 420] width 120 height 12
click at [743, 565] on button "Download" at bounding box center [744, 565] width 75 height 30
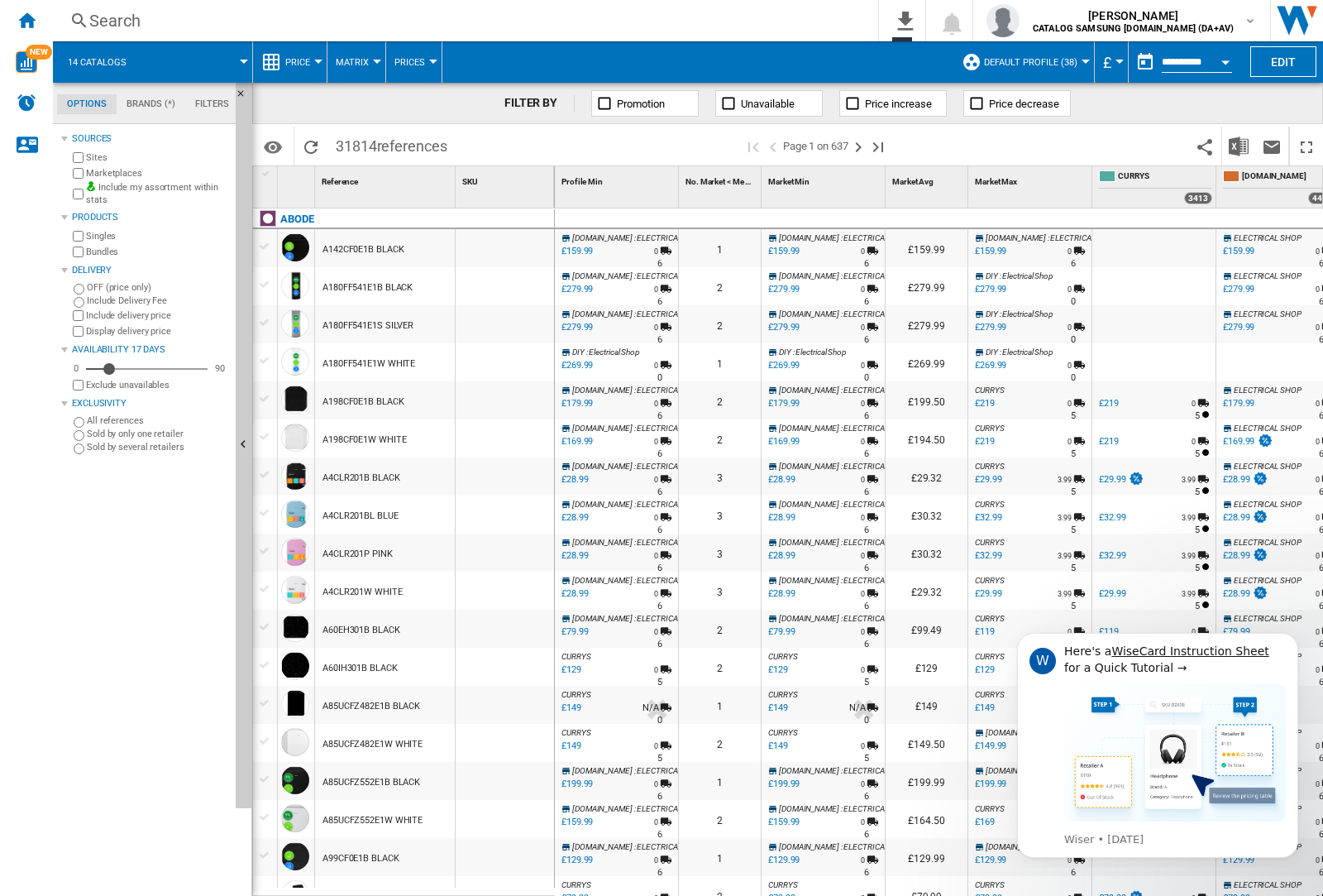
click at [515, 283] on div at bounding box center [504, 286] width 98 height 38
